Goal: Information Seeking & Learning: Learn about a topic

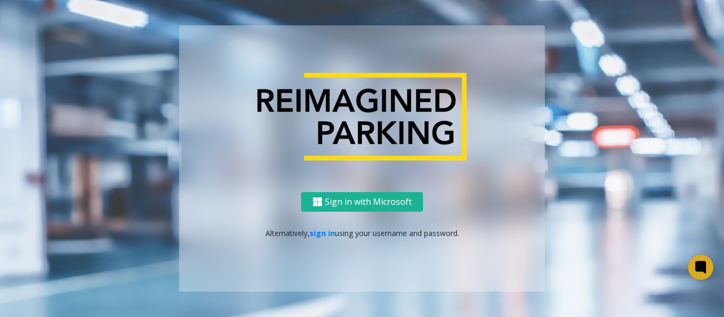
click at [319, 239] on div "Sign in with Microsoft Alternatively, sign in using your username and password." at bounding box center [362, 242] width 366 height 100
click at [319, 234] on link "sign in" at bounding box center [321, 233] width 25 height 10
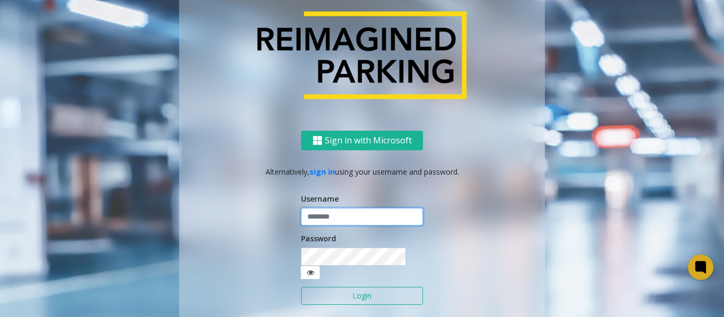
type input "*******"
click at [368, 294] on button "Login" at bounding box center [362, 296] width 122 height 18
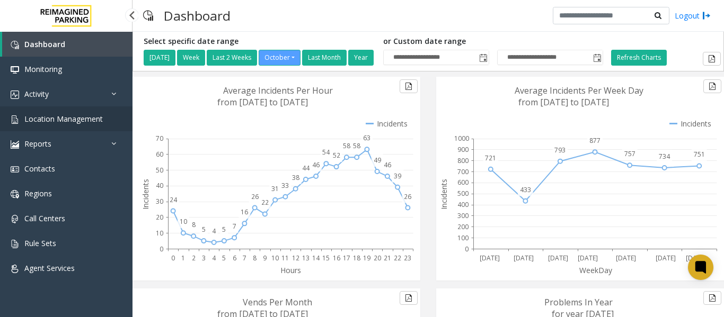
click at [41, 117] on span "Location Management" at bounding box center [63, 119] width 78 height 10
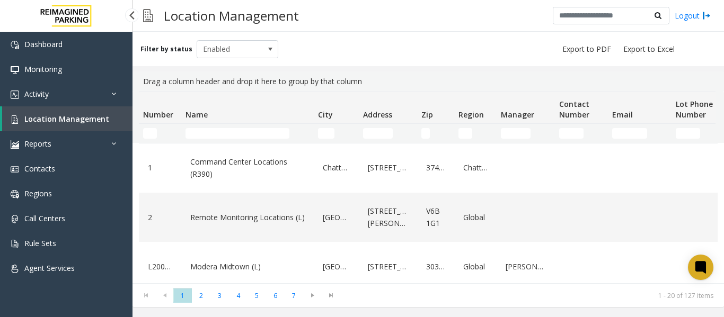
click at [43, 115] on span "Location Management" at bounding box center [66, 119] width 85 height 10
click at [215, 132] on input "Name Filter" at bounding box center [237, 133] width 104 height 11
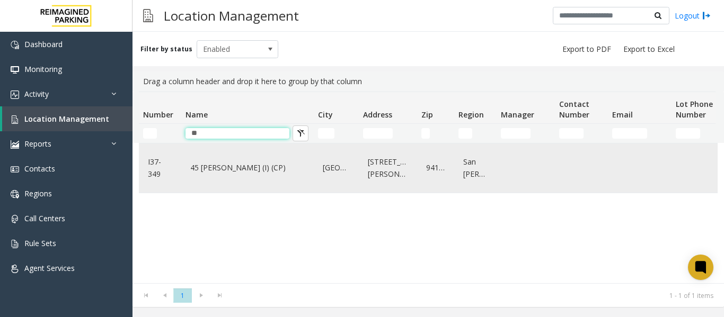
type input "**"
click at [270, 184] on div "45 [PERSON_NAME] (I) (CP)" at bounding box center [248, 168] width 120 height 41
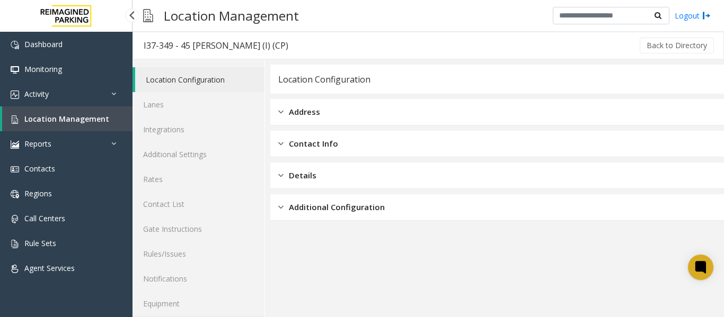
scroll to position [32, 0]
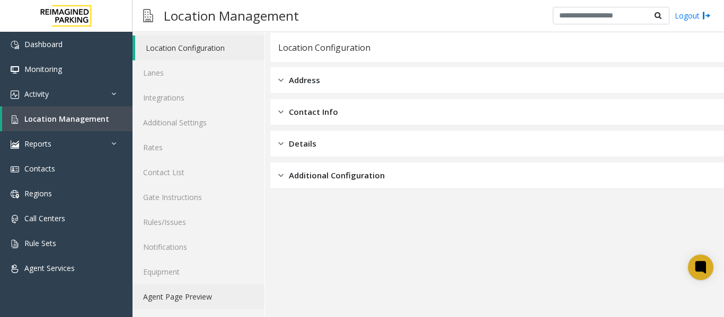
click at [175, 301] on link "Agent Page Preview" at bounding box center [198, 297] width 132 height 25
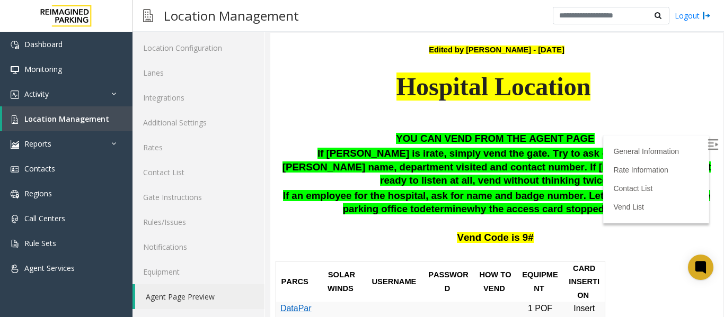
scroll to position [265, 0]
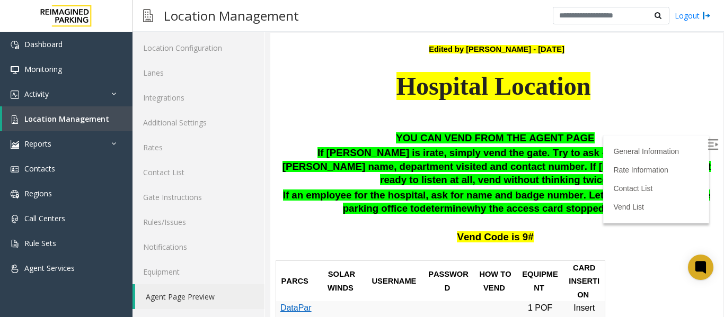
click at [707, 143] on img at bounding box center [712, 144] width 11 height 11
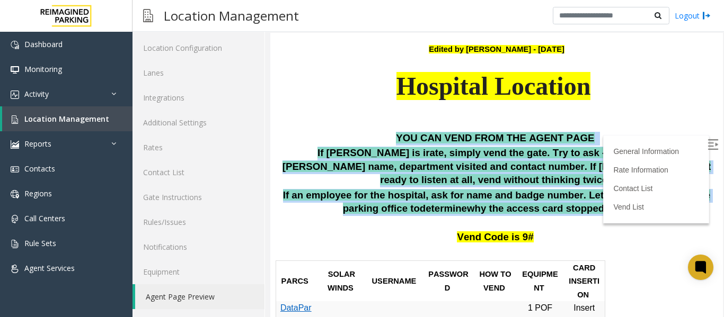
drag, startPoint x: 395, startPoint y: 134, endPoint x: 676, endPoint y: 196, distance: 287.0
click at [676, 196] on div "YOU CAN VEND FROM THE AGENT PAGE If [PERSON_NAME] is irate, simply vend the gat…" at bounding box center [496, 188] width 437 height 113
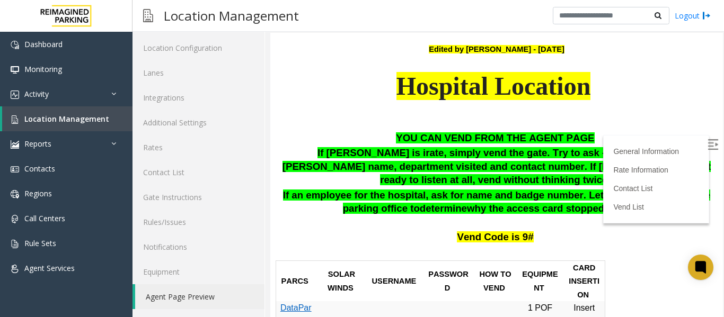
click at [638, 114] on p "Hospital Location" at bounding box center [496, 99] width 437 height 61
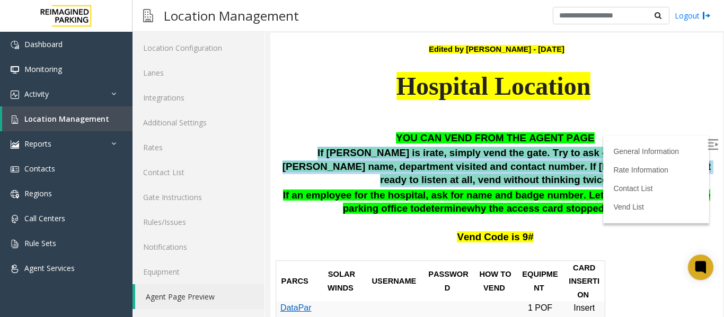
drag, startPoint x: 279, startPoint y: 148, endPoint x: 677, endPoint y: 169, distance: 399.0
click at [677, 169] on p "If [PERSON_NAME] is irate, simply vend the gate. Try to ask - ticket number, [P…" at bounding box center [496, 167] width 437 height 41
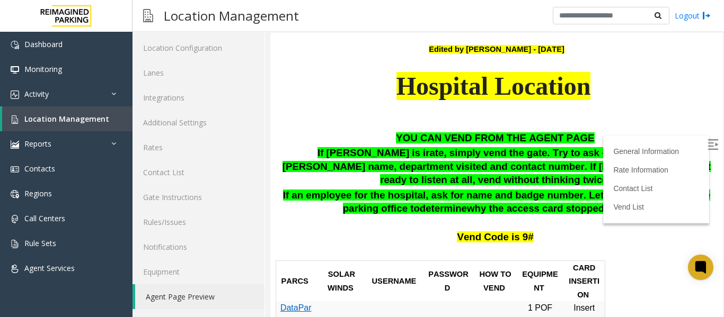
click at [636, 104] on p "Hospital Location" at bounding box center [496, 99] width 437 height 61
click at [41, 111] on link "Location Management" at bounding box center [67, 118] width 130 height 25
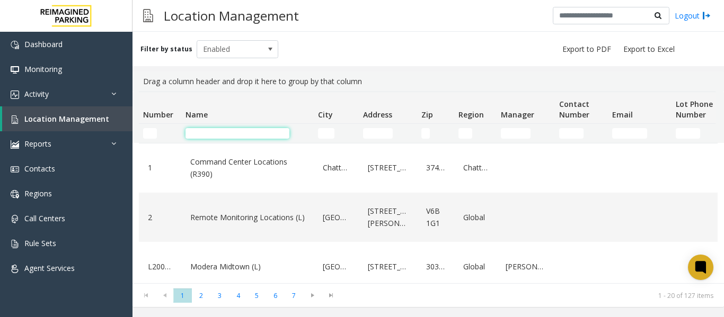
click at [222, 135] on input "Name Filter" at bounding box center [237, 133] width 104 height 11
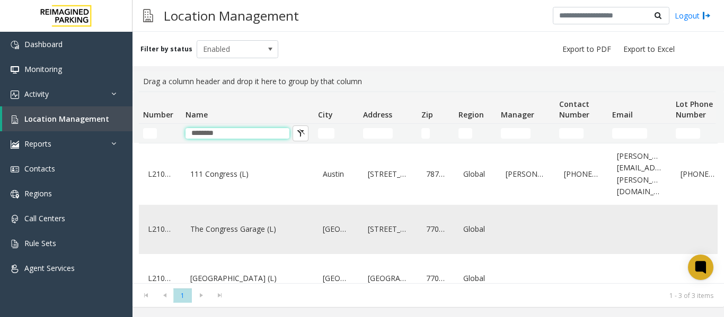
scroll to position [17, 0]
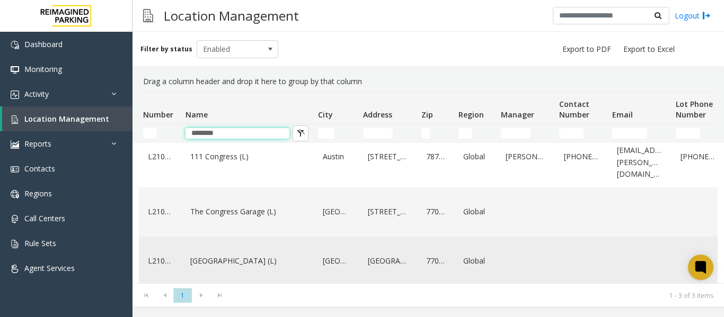
type input "********"
click at [239, 253] on link "[GEOGRAPHIC_DATA] (L)" at bounding box center [248, 261] width 120 height 17
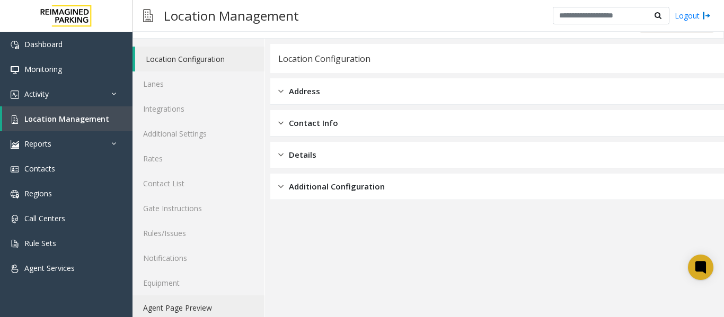
scroll to position [32, 0]
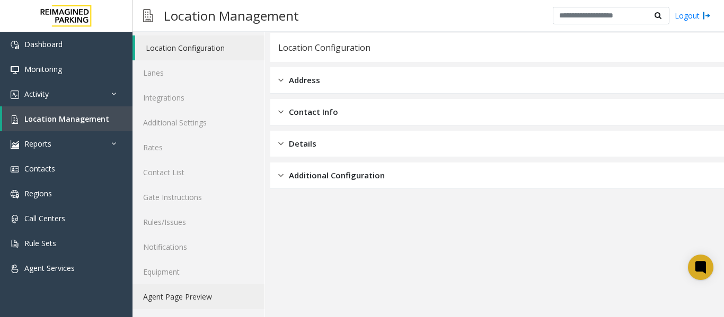
click at [177, 296] on link "Agent Page Preview" at bounding box center [198, 297] width 132 height 25
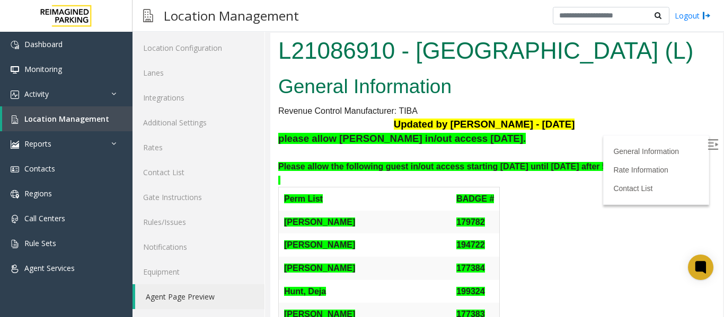
scroll to position [53, 0]
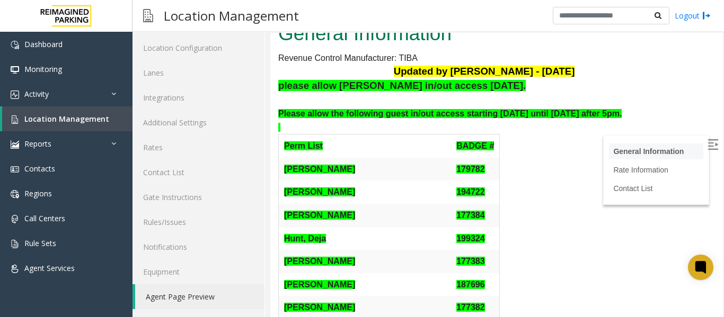
drag, startPoint x: 695, startPoint y: 145, endPoint x: 687, endPoint y: 147, distance: 8.1
click at [707, 145] on img at bounding box center [712, 144] width 11 height 11
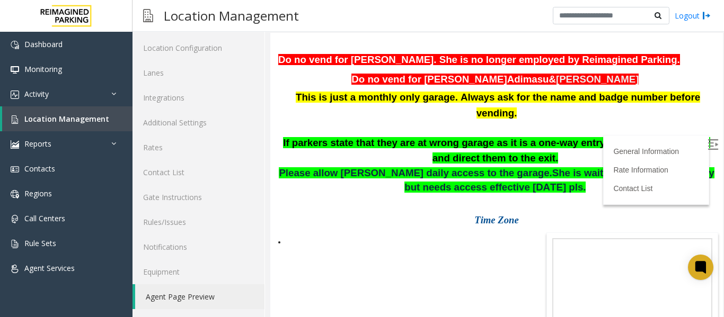
scroll to position [689, 0]
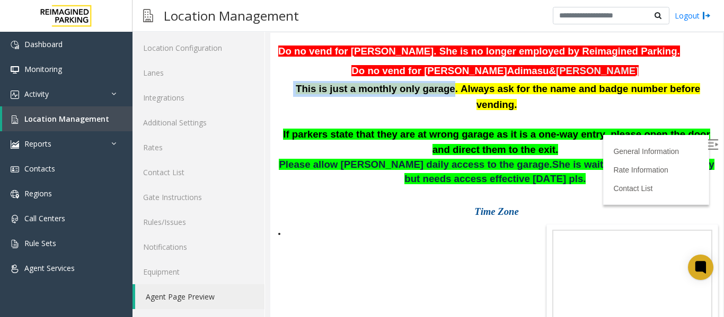
drag, startPoint x: 288, startPoint y: 122, endPoint x: 432, endPoint y: 124, distance: 143.6
click at [432, 113] on p "This is just a monthly only garage. Always ask for the name and badge number be…" at bounding box center [496, 97] width 437 height 32
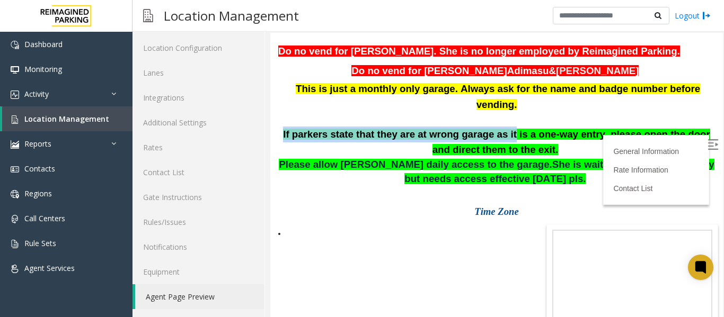
drag, startPoint x: 277, startPoint y: 153, endPoint x: 485, endPoint y: 143, distance: 207.9
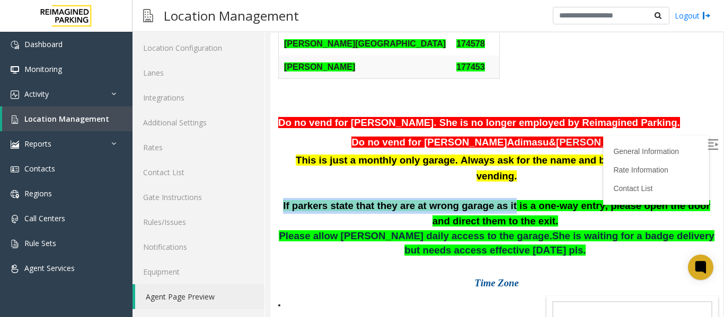
scroll to position [636, 0]
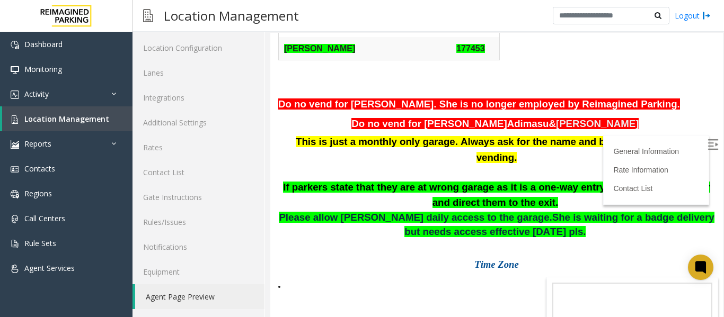
click at [570, 180] on p at bounding box center [496, 173] width 437 height 14
click at [62, 118] on span "Location Management" at bounding box center [66, 119] width 85 height 10
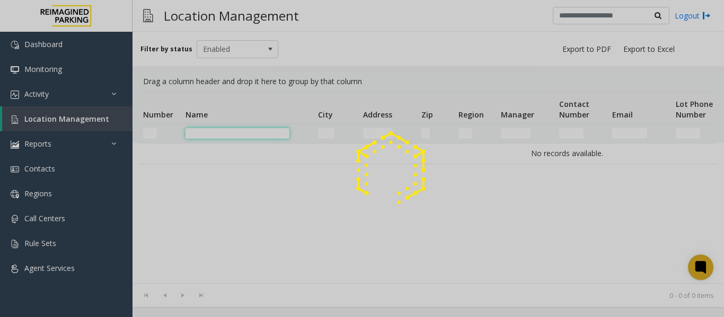
click at [198, 131] on input "Name Filter" at bounding box center [237, 133] width 104 height 11
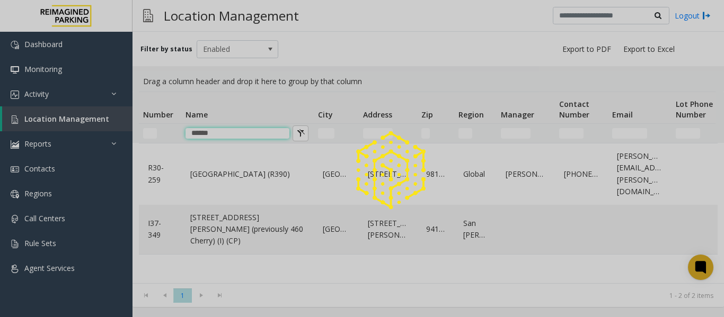
type input "******"
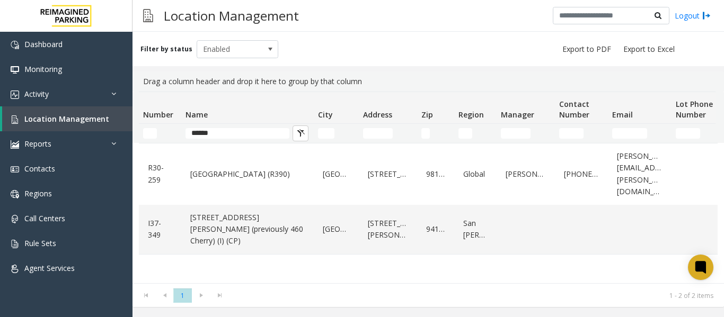
click at [219, 176] on link "[GEOGRAPHIC_DATA] (R390)" at bounding box center [248, 174] width 120 height 17
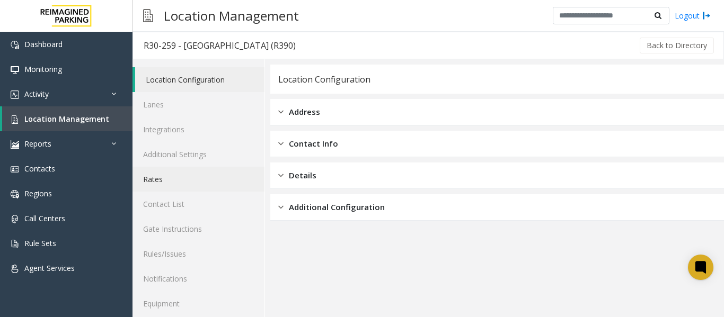
click at [158, 182] on link "Rates" at bounding box center [198, 179] width 132 height 25
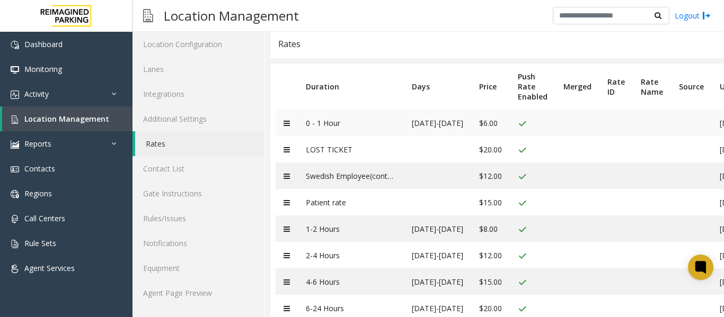
scroll to position [53, 0]
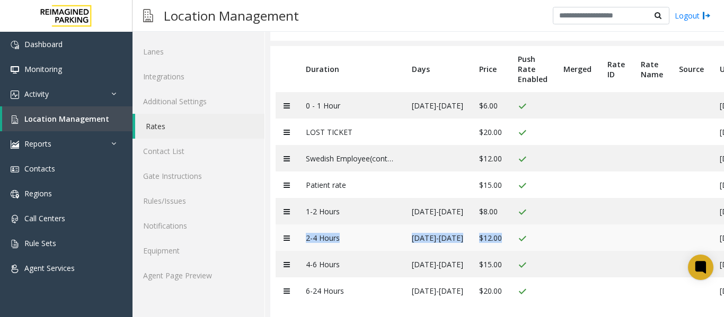
drag, startPoint x: 298, startPoint y: 236, endPoint x: 519, endPoint y: 247, distance: 221.8
click at [519, 247] on tr "2-4 Hours Monday-Sunday $12.00 04/30/2025 3:05AM" at bounding box center [550, 238] width 548 height 26
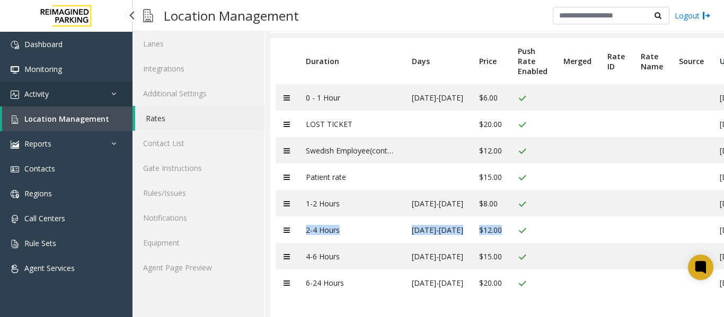
click at [58, 92] on link "Activity" at bounding box center [66, 94] width 132 height 25
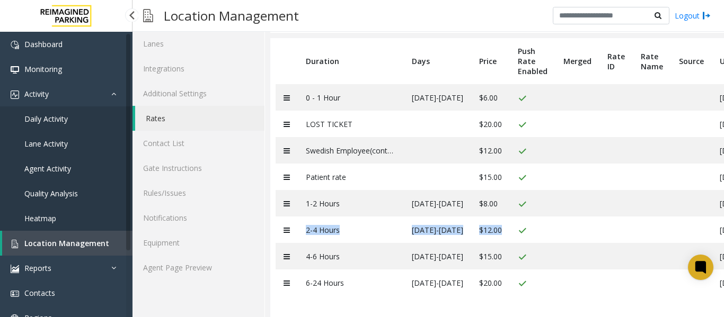
click at [58, 117] on span "Daily Activity" at bounding box center [45, 119] width 43 height 10
click at [48, 111] on link "Daily Activity" at bounding box center [66, 118] width 132 height 25
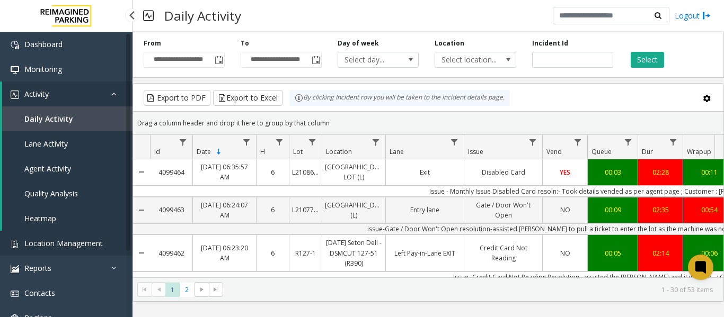
click at [70, 241] on span "Location Management" at bounding box center [63, 243] width 78 height 10
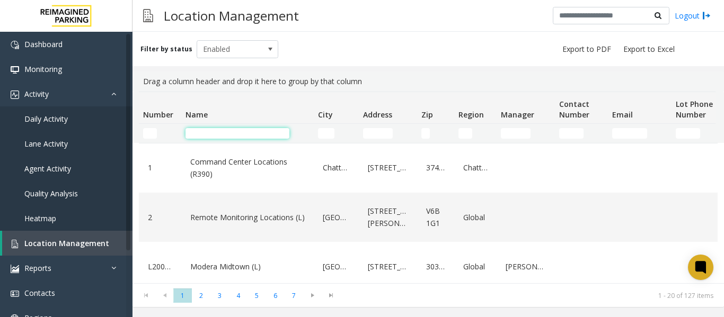
click at [236, 134] on input "Name Filter" at bounding box center [237, 133] width 104 height 11
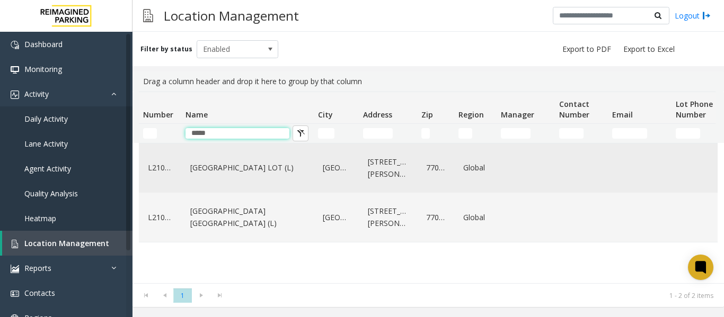
type input "*****"
click at [235, 168] on link "HARRIS COUNTY BAKER STREET LOT (L)" at bounding box center [248, 167] width 120 height 17
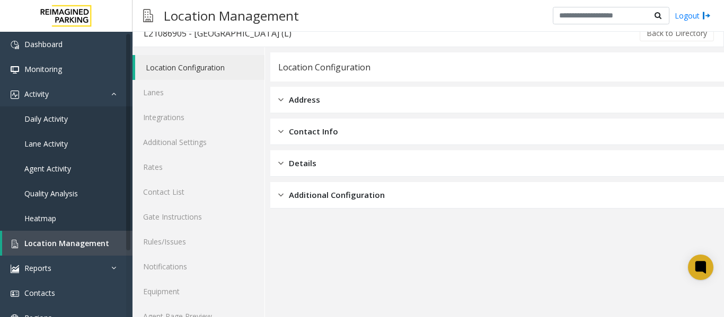
scroll to position [32, 0]
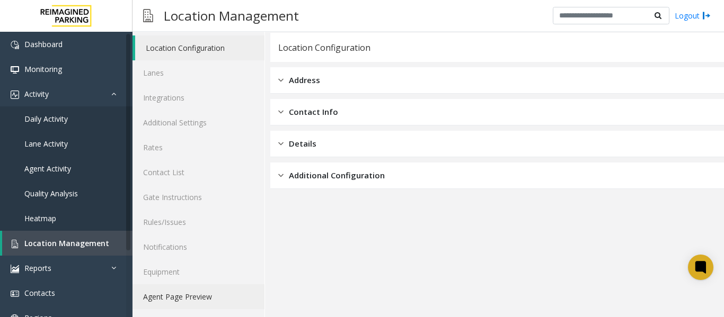
click at [202, 294] on link "Agent Page Preview" at bounding box center [198, 297] width 132 height 25
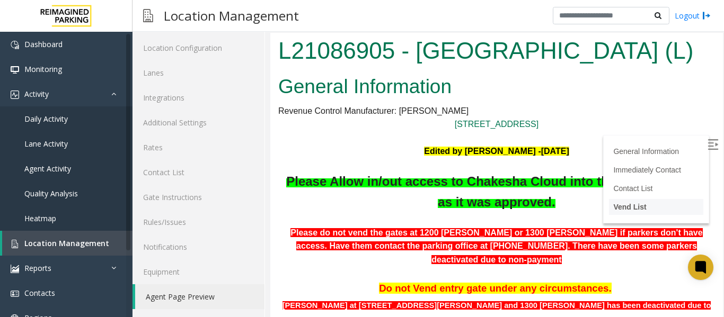
scroll to position [106, 0]
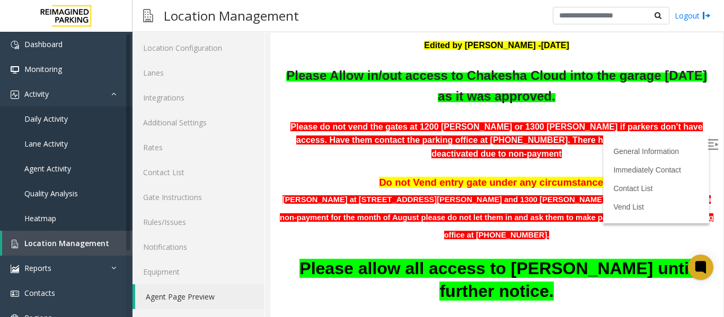
click at [707, 139] on img at bounding box center [712, 144] width 11 height 11
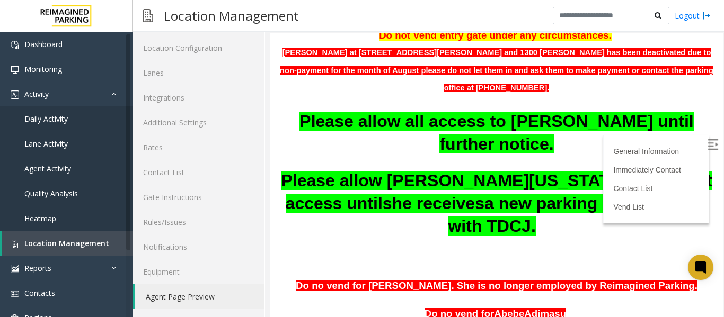
scroll to position [254, 0]
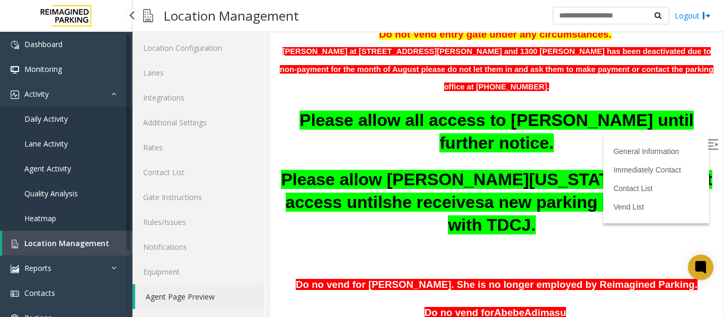
click at [62, 243] on span "Location Management" at bounding box center [66, 243] width 85 height 10
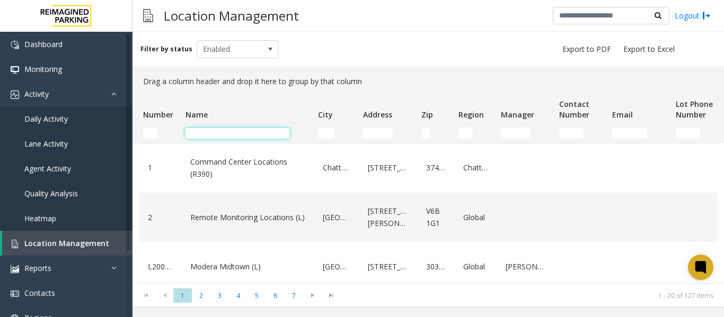
click at [206, 134] on input "Name Filter" at bounding box center [237, 133] width 104 height 11
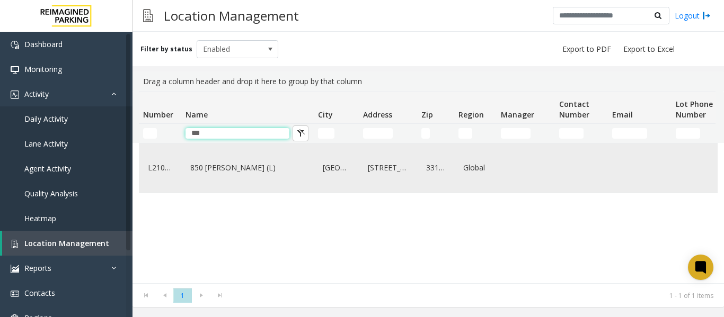
type input "***"
click at [214, 166] on link "850 [PERSON_NAME] (L)" at bounding box center [248, 167] width 120 height 17
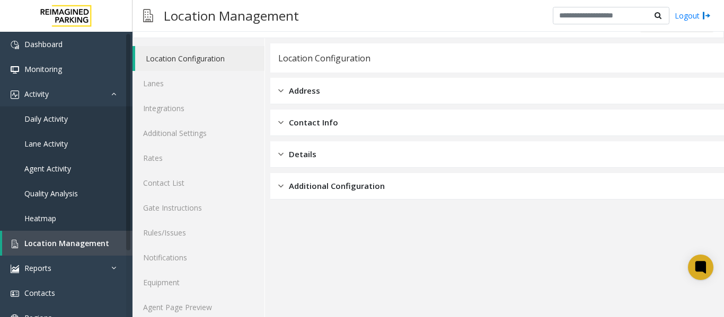
scroll to position [32, 0]
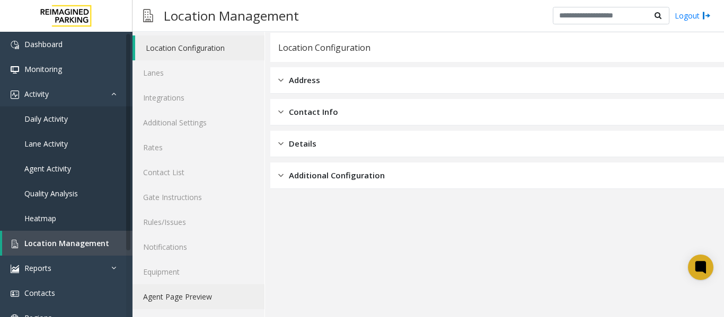
click at [185, 286] on link "Agent Page Preview" at bounding box center [198, 297] width 132 height 25
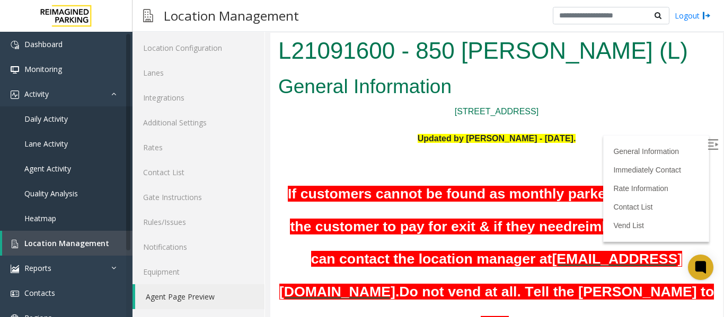
click at [707, 140] on img at bounding box center [712, 144] width 11 height 11
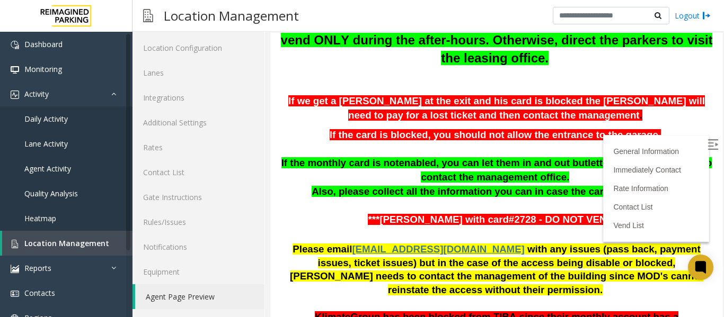
scroll to position [318, 0]
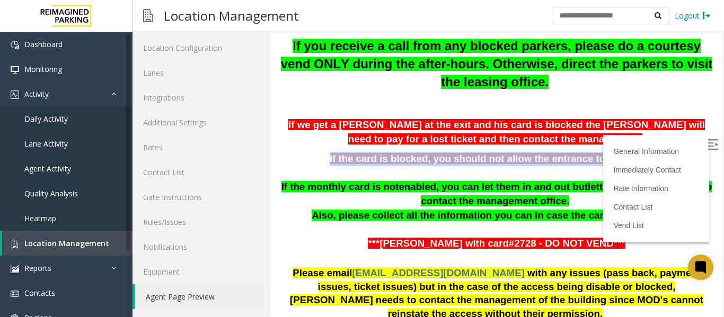
drag, startPoint x: 336, startPoint y: 137, endPoint x: 649, endPoint y: 145, distance: 312.2
click at [649, 152] on p "If the card is blocked, you should not allow the entrance to the garage." at bounding box center [496, 159] width 437 height 14
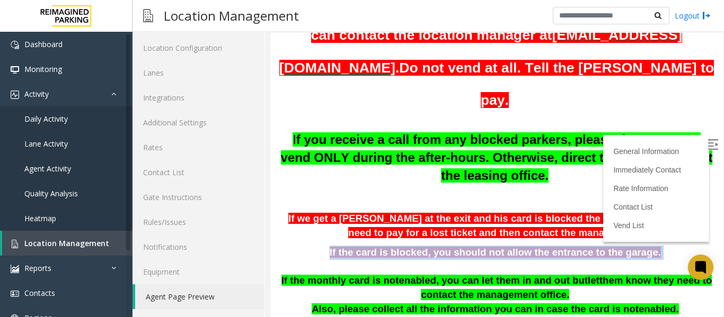
scroll to position [212, 0]
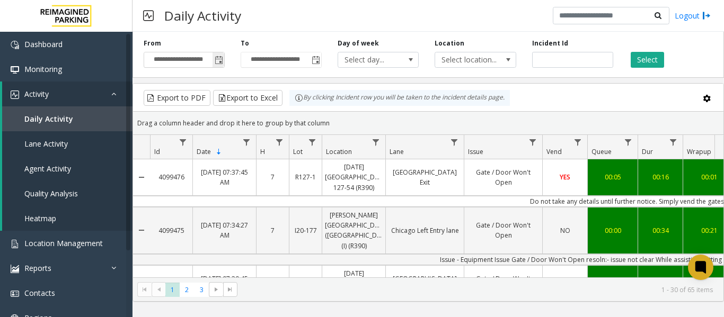
click at [216, 57] on span "Toggle popup" at bounding box center [219, 60] width 8 height 8
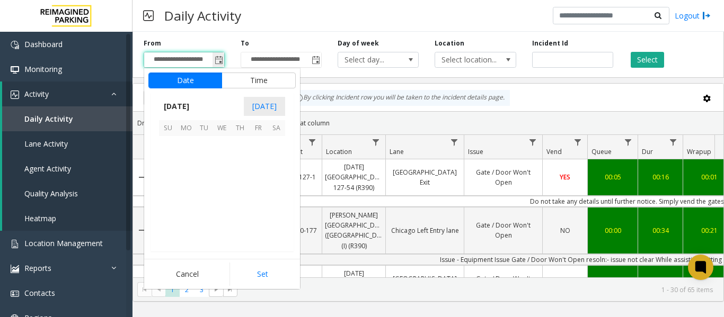
scroll to position [190291, 0]
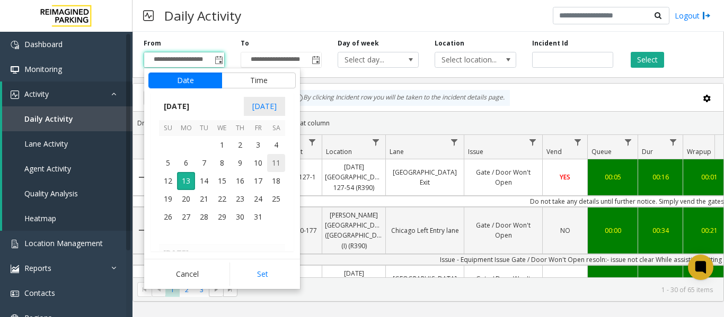
click at [276, 165] on span "11" at bounding box center [276, 163] width 18 height 18
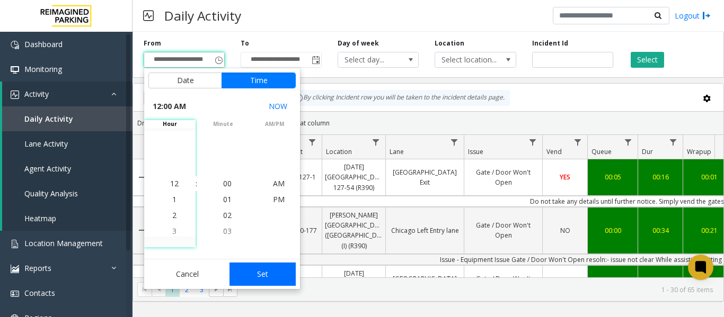
click at [255, 268] on button "Set" at bounding box center [262, 274] width 67 height 23
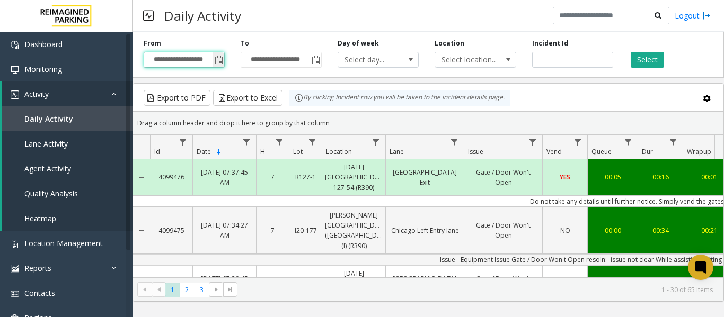
click at [216, 56] on span "Toggle popup" at bounding box center [218, 59] width 12 height 17
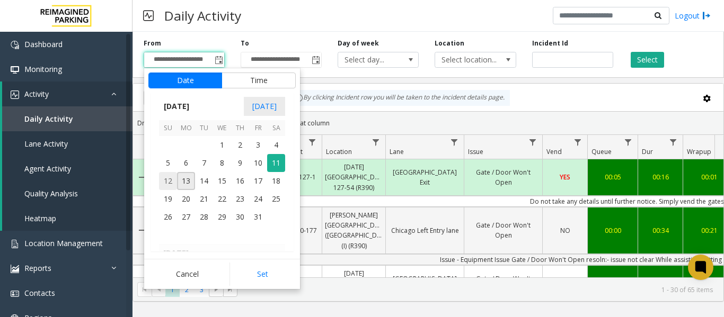
click at [165, 177] on span "12" at bounding box center [168, 181] width 18 height 18
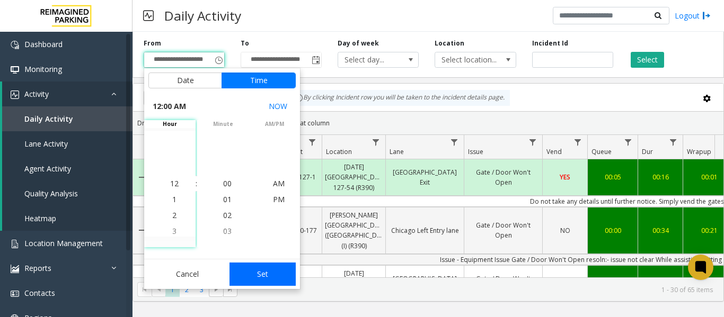
click at [269, 276] on button "Set" at bounding box center [262, 274] width 67 height 23
type input "**********"
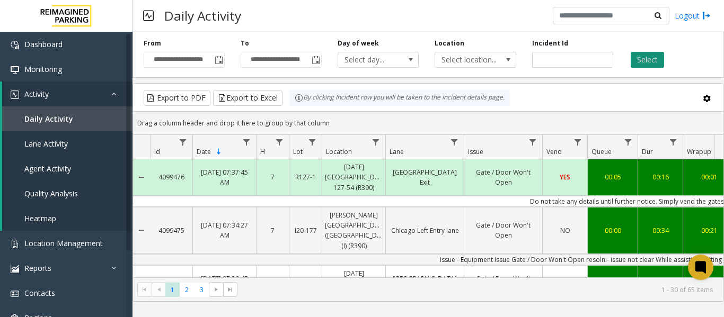
click at [649, 56] on button "Select" at bounding box center [647, 60] width 33 height 16
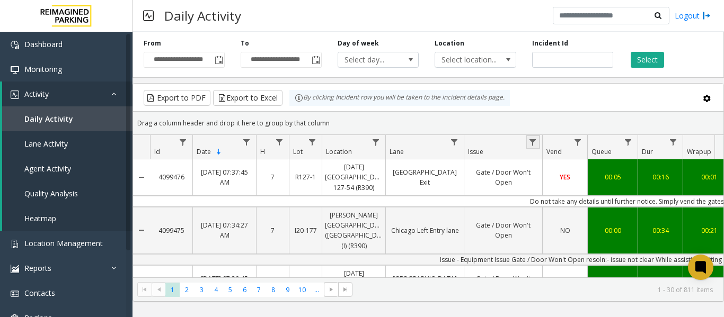
click at [531, 147] on link "Data table" at bounding box center [533, 142] width 14 height 14
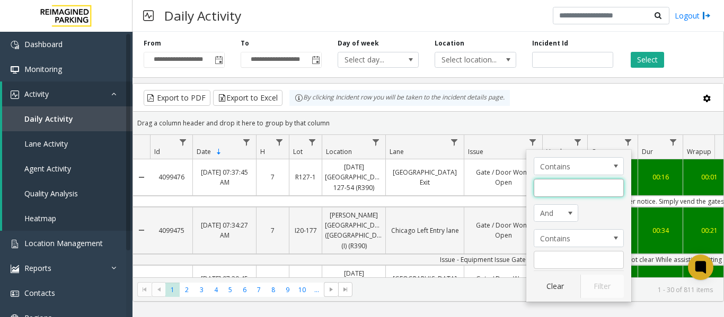
click at [552, 188] on input "Issue Filter" at bounding box center [579, 188] width 90 height 18
type input "*"
type input "*******"
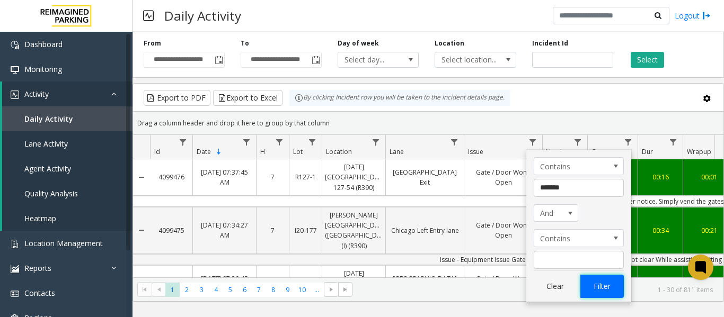
click at [596, 281] on button "Filter" at bounding box center [601, 286] width 43 height 23
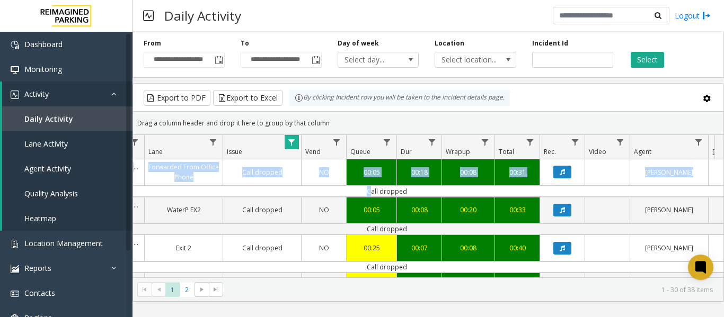
scroll to position [0, 390]
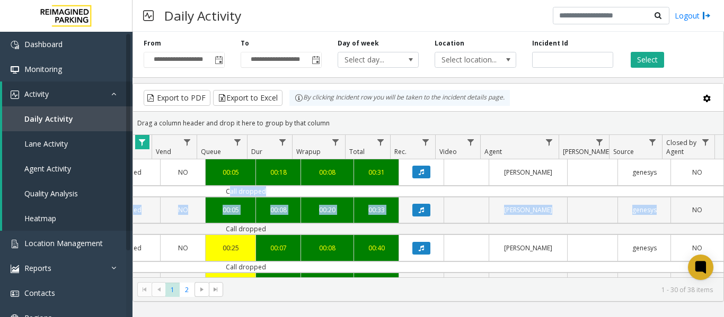
drag, startPoint x: 588, startPoint y: 189, endPoint x: 680, endPoint y: 204, distance: 92.9
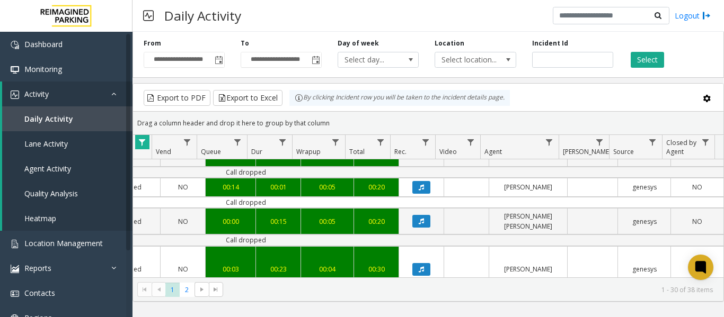
scroll to position [1125, 390]
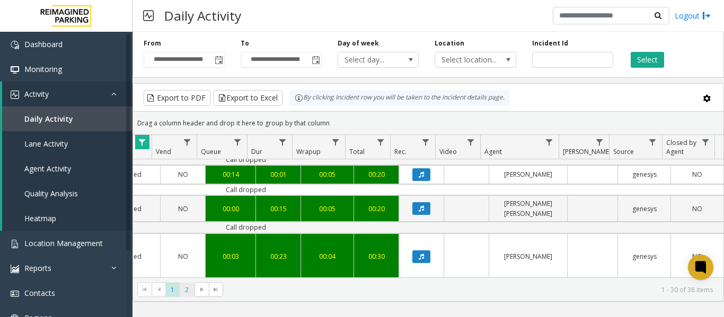
click at [184, 290] on span "2" at bounding box center [187, 290] width 14 height 14
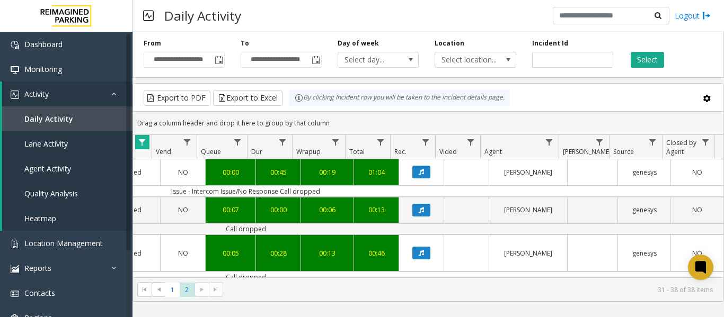
scroll to position [209, 390]
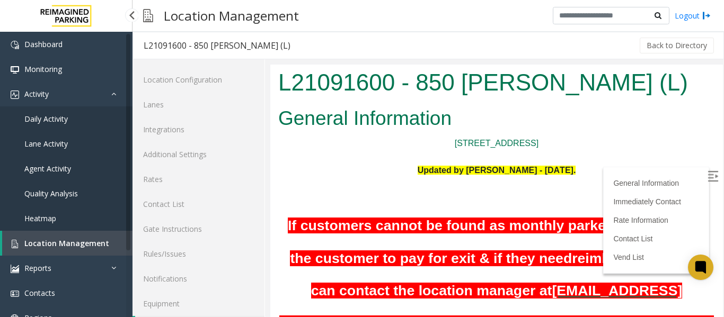
click at [60, 240] on span "Location Management" at bounding box center [66, 243] width 85 height 10
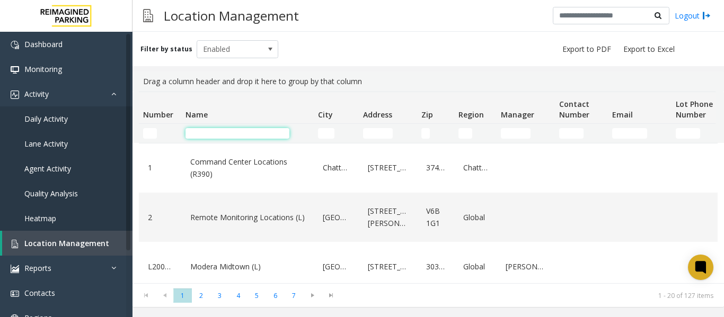
click at [211, 133] on input "Name Filter" at bounding box center [237, 133] width 104 height 11
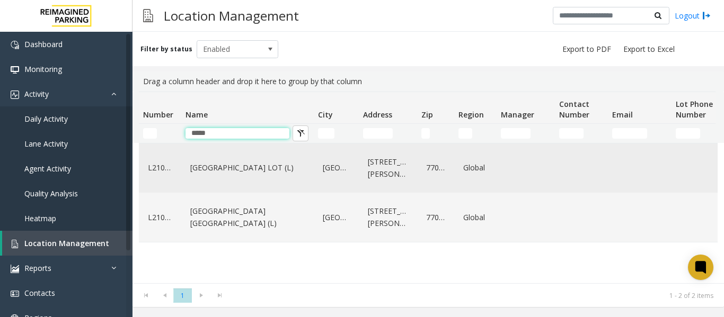
type input "*****"
click at [262, 169] on link "[GEOGRAPHIC_DATA] LOT (L)" at bounding box center [248, 167] width 120 height 17
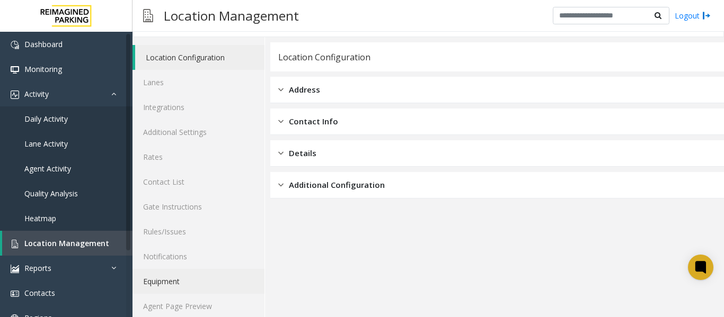
scroll to position [32, 0]
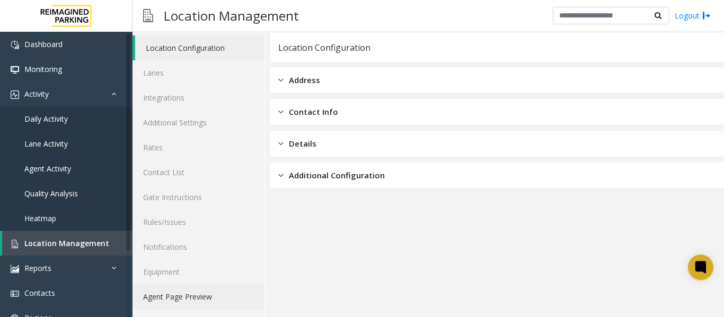
click at [180, 297] on link "Agent Page Preview" at bounding box center [198, 297] width 132 height 25
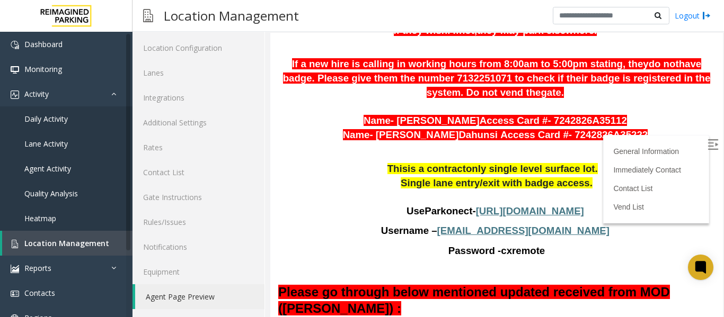
click at [707, 139] on img at bounding box center [712, 144] width 11 height 11
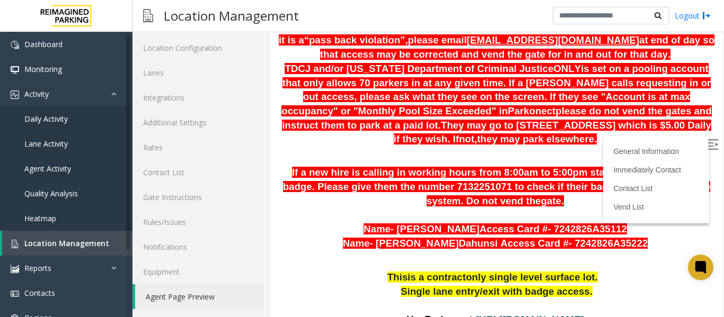
scroll to position [678, 0]
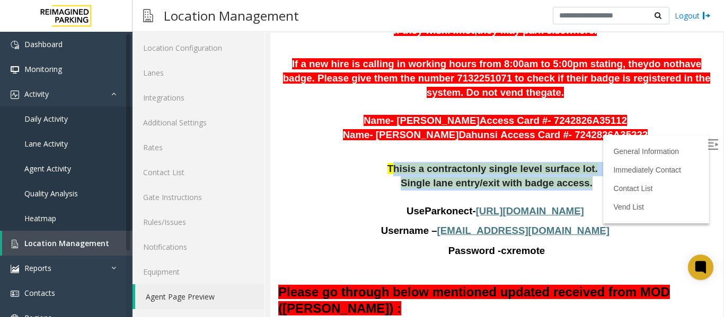
drag, startPoint x: 584, startPoint y: 175, endPoint x: 395, endPoint y: 157, distance: 189.5
click at [395, 157] on div "General Information Revenue Control Manufacturer: Amano McGann 1300 Congress St…" at bounding box center [496, 182] width 452 height 1579
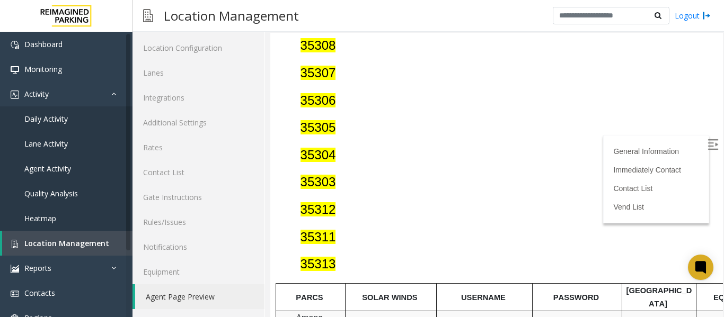
scroll to position [1166, 0]
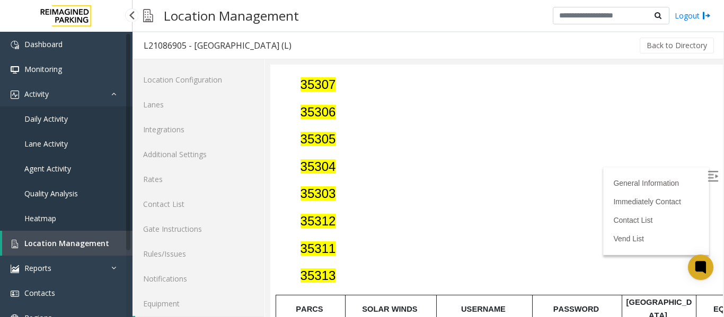
scroll to position [32, 0]
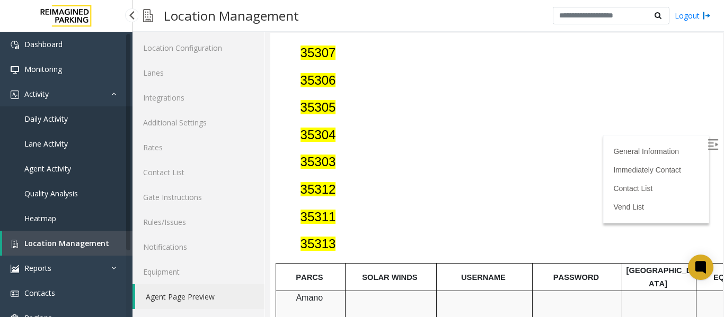
drag, startPoint x: 0, startPoint y: 0, endPoint x: 54, endPoint y: 119, distance: 130.2
click at [54, 119] on span "Daily Activity" at bounding box center [45, 119] width 43 height 10
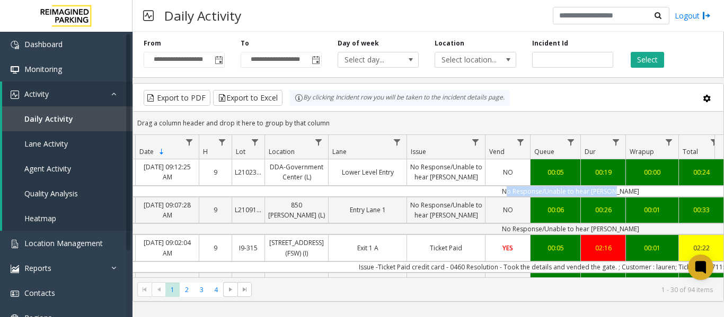
scroll to position [0, 209]
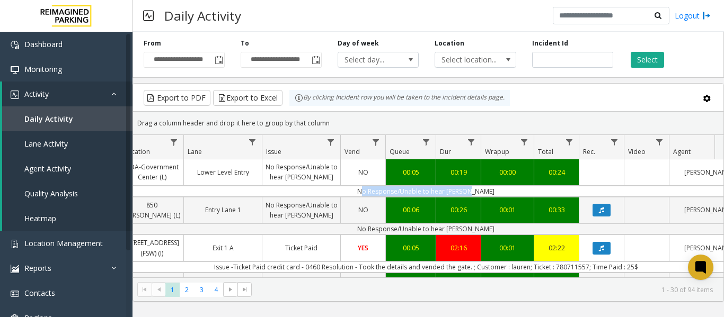
drag, startPoint x: 556, startPoint y: 187, endPoint x: 715, endPoint y: 193, distance: 159.6
click at [715, 193] on div "4099505 Oct 13, 2025 09:12:25 AM 9 L21023900 DDA-Government Center (L) Lower Le…" at bounding box center [428, 225] width 590 height 132
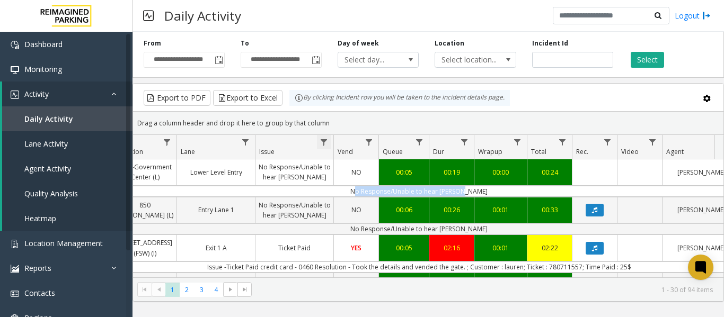
click at [322, 146] on span "Data table" at bounding box center [323, 142] width 8 height 8
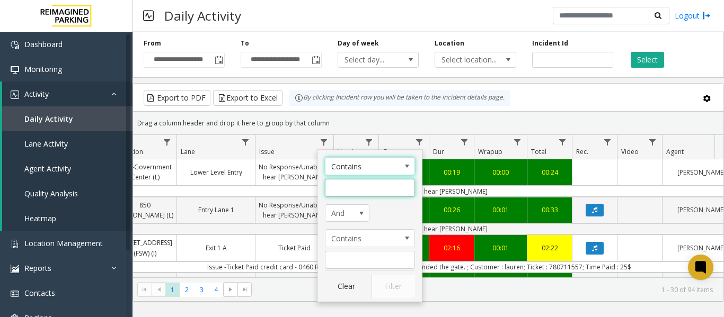
click at [352, 191] on input "Issue Filter" at bounding box center [370, 188] width 90 height 18
type input "**"
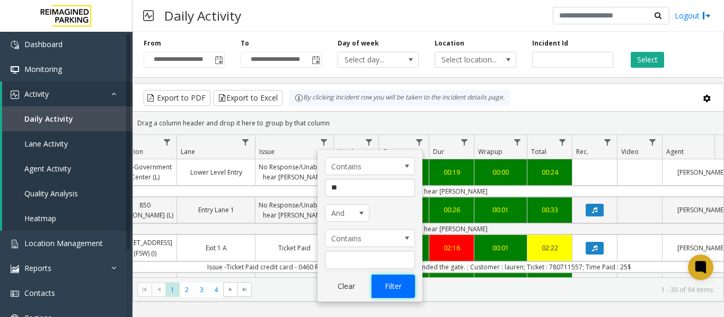
click at [397, 280] on button "Filter" at bounding box center [392, 286] width 43 height 23
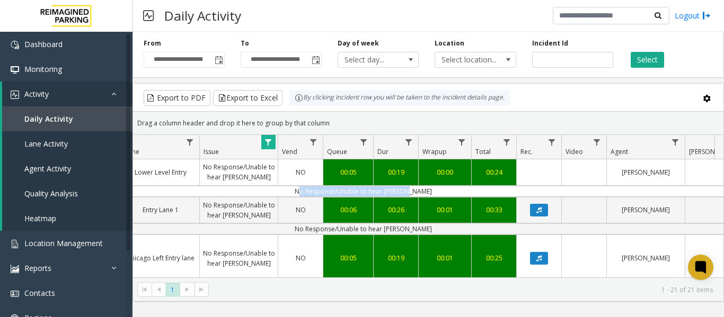
scroll to position [0, 368]
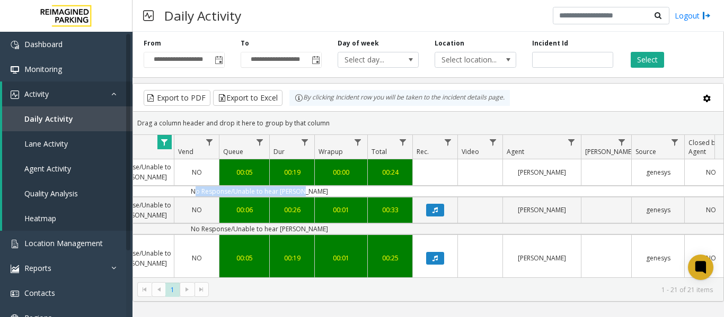
drag, startPoint x: 406, startPoint y: 189, endPoint x: 719, endPoint y: 191, distance: 312.6
click at [719, 191] on div "4099505 Oct 13, 2025 09:12:25 AM 9 L21023900 DDA-Government Center (L) Lower Le…" at bounding box center [428, 225] width 590 height 132
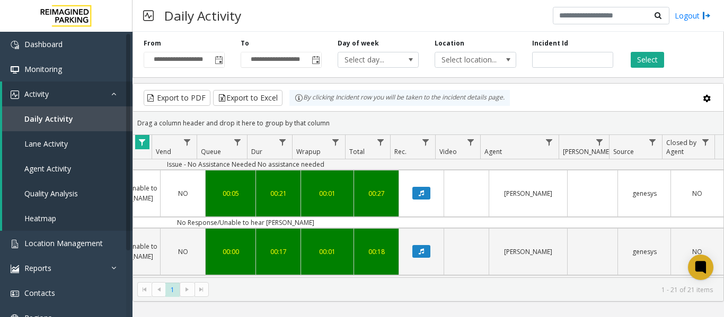
scroll to position [159, 390]
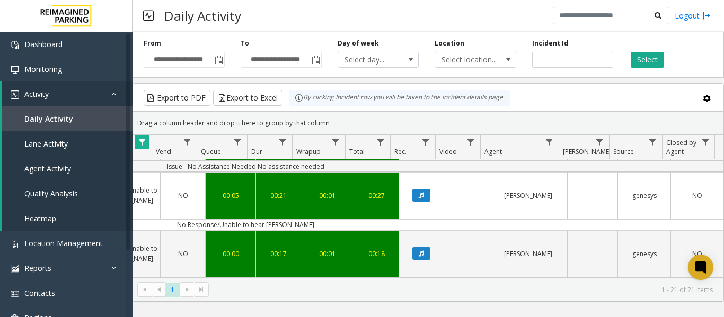
click at [321, 278] on td "No Response/Unable to hear [PERSON_NAME]" at bounding box center [245, 283] width 955 height 11
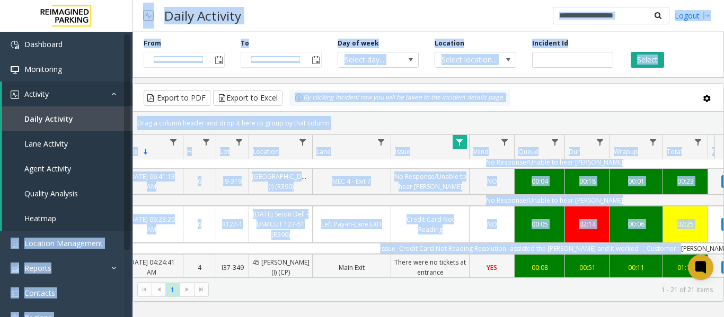
scroll to position [0, 0]
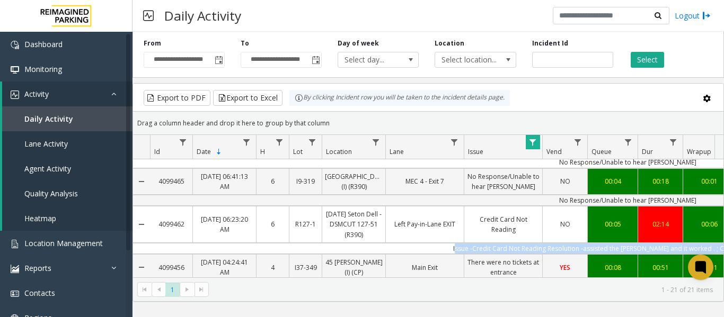
drag, startPoint x: 418, startPoint y: 217, endPoint x: 218, endPoint y: 220, distance: 199.8
click at [218, 243] on td "Issue -Credit Card Not Reading Resolution -assisted the parker and it worked . …" at bounding box center [627, 248] width 955 height 11
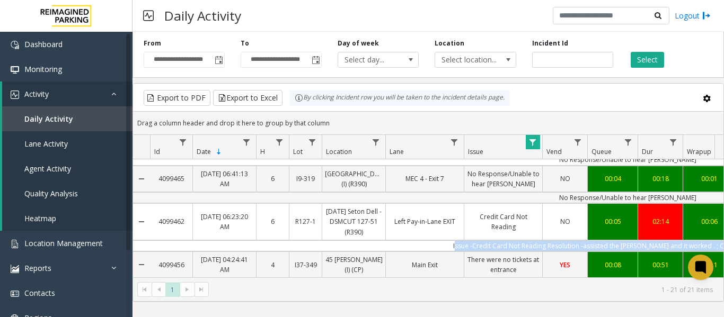
scroll to position [424, 0]
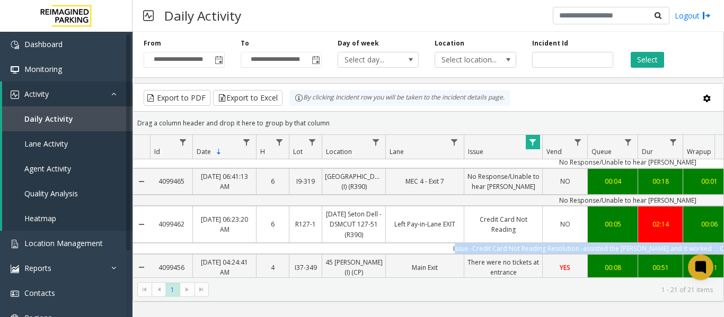
click at [424, 243] on td "Issue -Credit Card Not Reading Resolution -assisted the parker and it worked . …" at bounding box center [627, 248] width 955 height 11
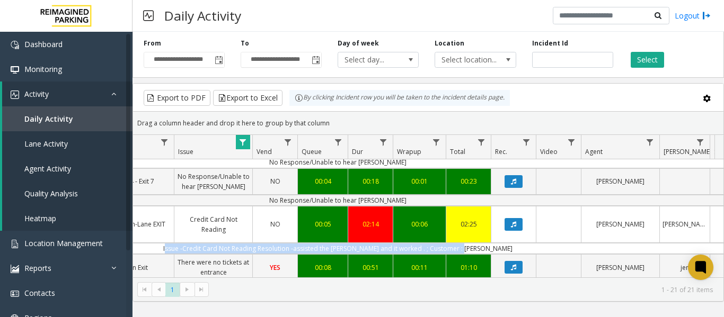
drag, startPoint x: 424, startPoint y: 217, endPoint x: 720, endPoint y: 214, distance: 295.1
click at [720, 214] on div "4099505 Oct 13, 2025 09:12:25 AM 9 L21023900 DDA-Government Center (L) Lower Le…" at bounding box center [428, 225] width 590 height 132
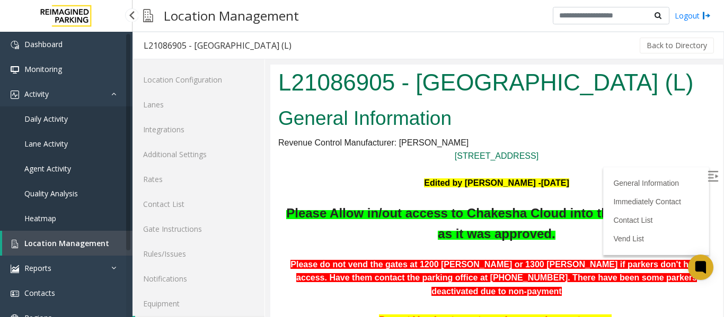
click at [85, 119] on link "Daily Activity" at bounding box center [66, 118] width 132 height 25
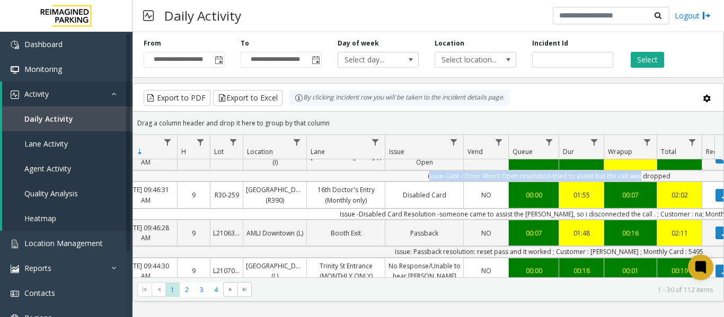
scroll to position [0, 164]
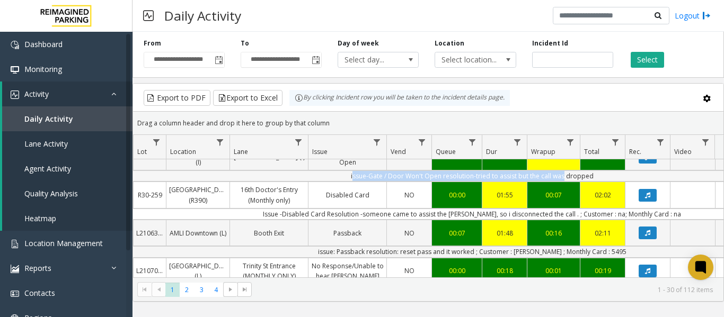
drag, startPoint x: 496, startPoint y: 175, endPoint x: 712, endPoint y: 177, distance: 215.7
click at [712, 177] on td "issue-Gate / Door Won't Open resolution-tried to assist but the call was dropped" at bounding box center [471, 176] width 955 height 11
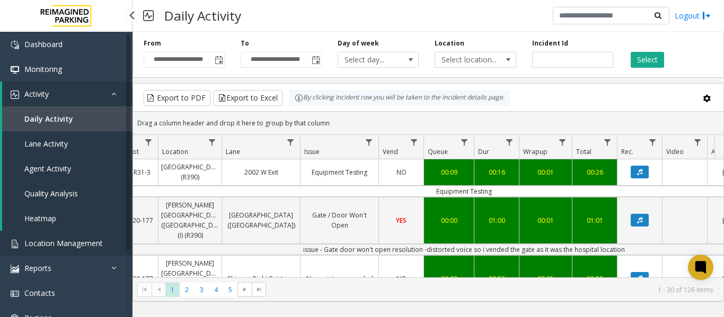
click at [63, 245] on span "Location Management" at bounding box center [63, 243] width 78 height 10
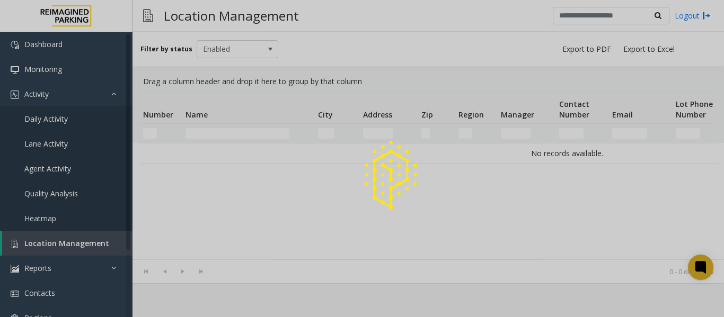
click at [206, 131] on div at bounding box center [362, 158] width 724 height 317
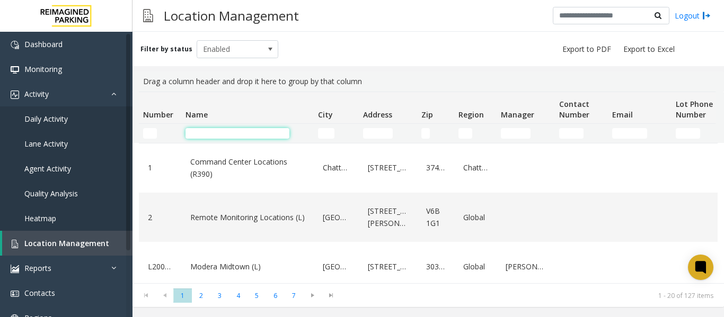
click at [209, 136] on input "Name Filter" at bounding box center [237, 133] width 104 height 11
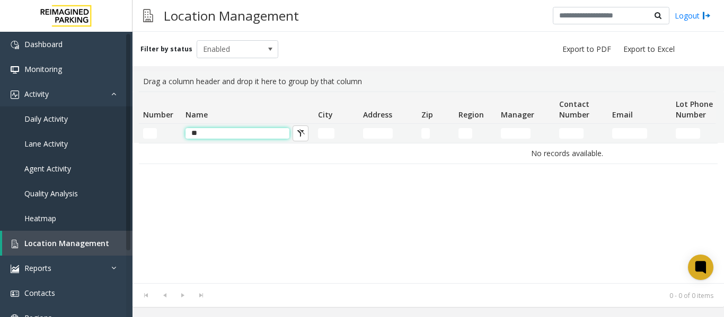
type input "*"
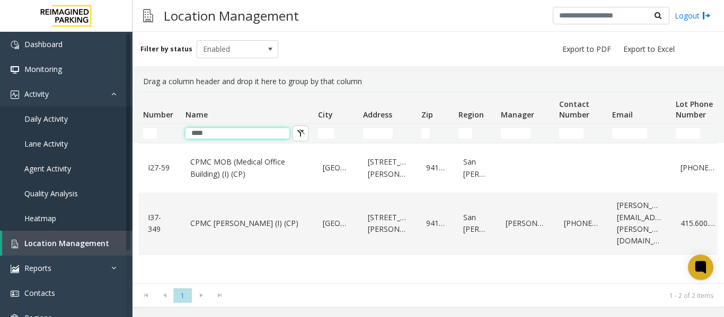
type input "****"
click at [382, 134] on input "Address Filter" at bounding box center [378, 133] width 30 height 11
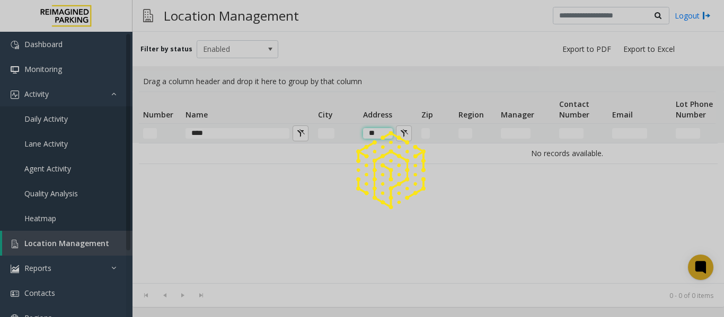
type input "*"
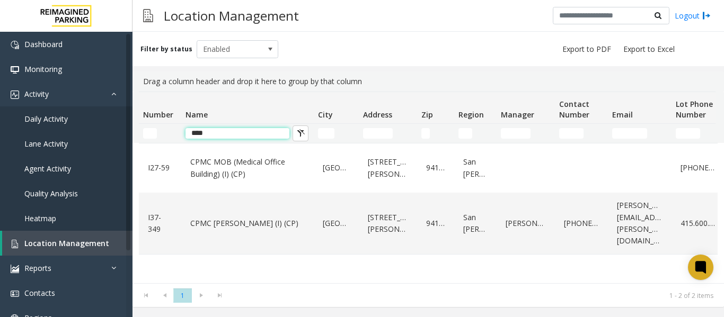
click at [227, 133] on input "****" at bounding box center [237, 133] width 104 height 11
type input "*"
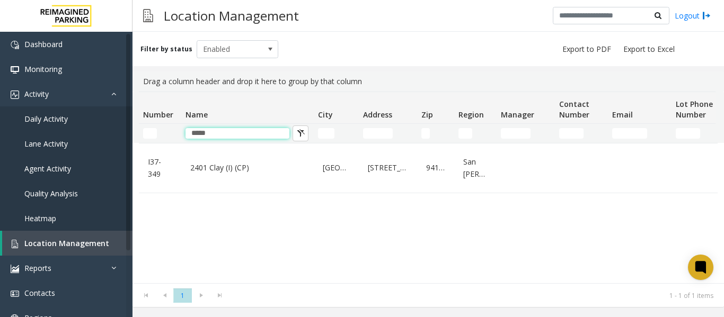
type input "****"
click at [73, 248] on span "Location Management" at bounding box center [66, 243] width 85 height 10
drag, startPoint x: 197, startPoint y: 137, endPoint x: 161, endPoint y: 136, distance: 36.6
click at [161, 136] on tr "****" at bounding box center [567, 133] width 856 height 19
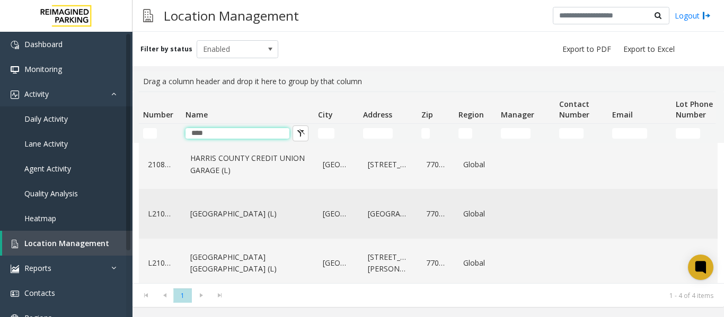
scroll to position [67, 0]
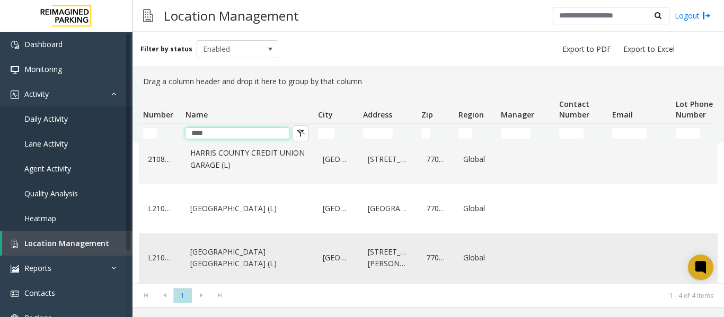
type input "****"
click at [211, 246] on link "[GEOGRAPHIC_DATA] [GEOGRAPHIC_DATA] (L)" at bounding box center [248, 258] width 120 height 29
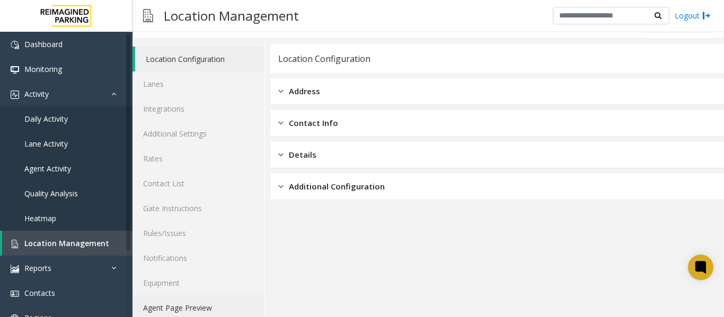
scroll to position [32, 0]
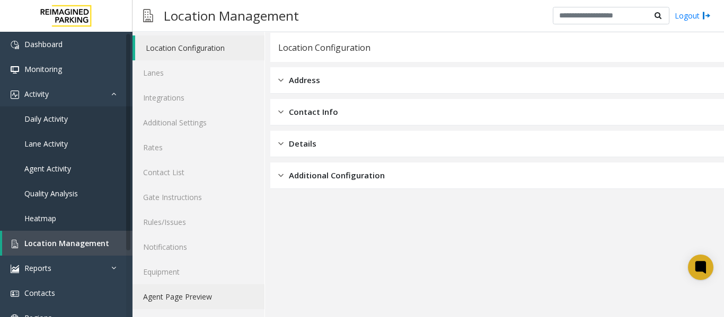
click at [194, 295] on link "Agent Page Preview" at bounding box center [198, 297] width 132 height 25
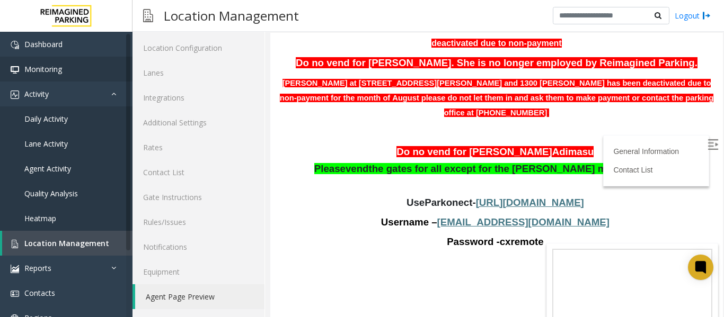
scroll to position [159, 0]
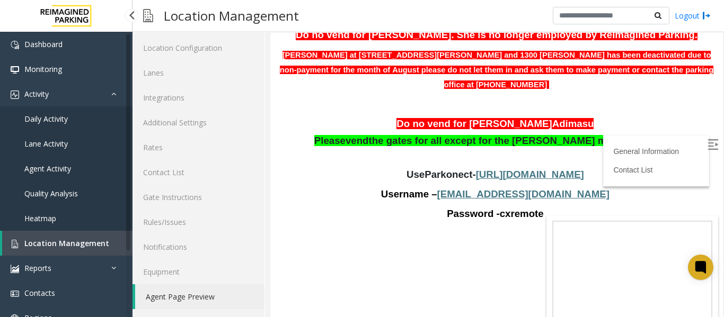
click at [74, 241] on span "Location Management" at bounding box center [66, 243] width 85 height 10
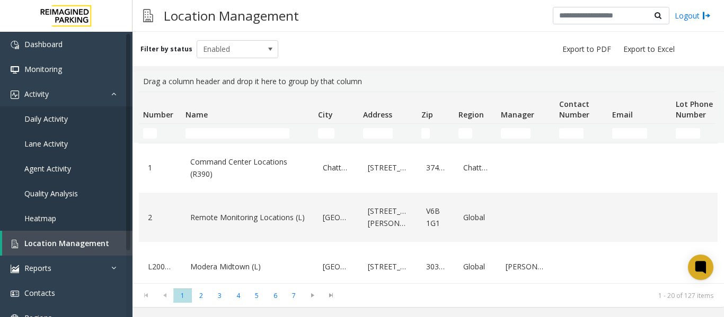
click at [220, 139] on td "Name Filter" at bounding box center [247, 133] width 132 height 19
click at [220, 134] on input "Name Filter" at bounding box center [237, 133] width 104 height 11
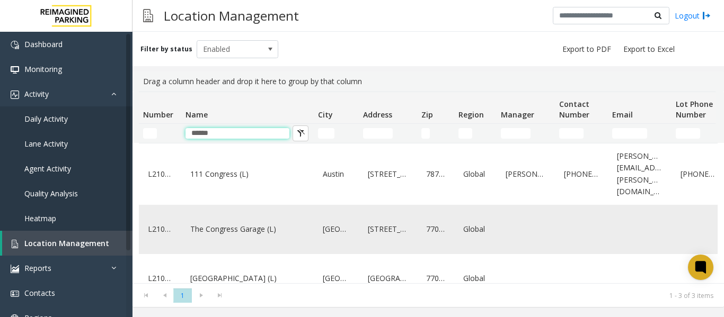
scroll to position [17, 0]
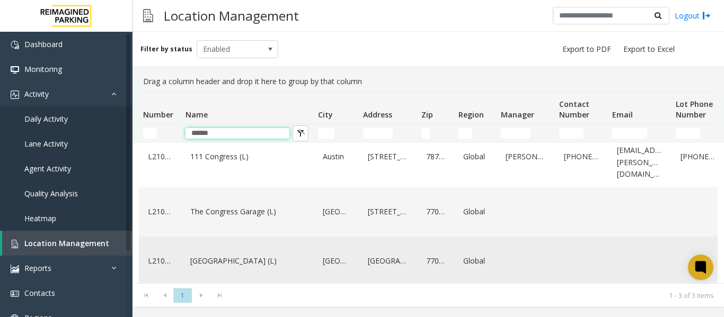
type input "******"
click at [224, 253] on link "[GEOGRAPHIC_DATA] (L)" at bounding box center [248, 261] width 120 height 17
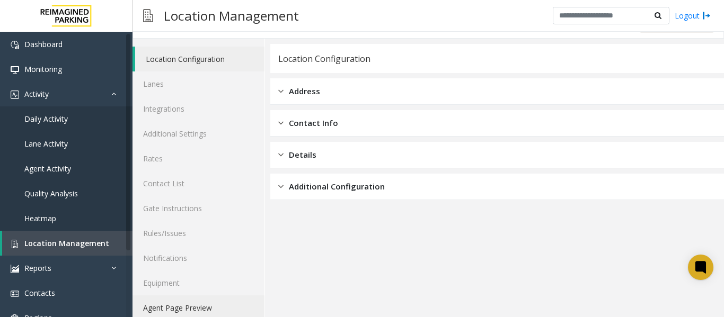
scroll to position [32, 0]
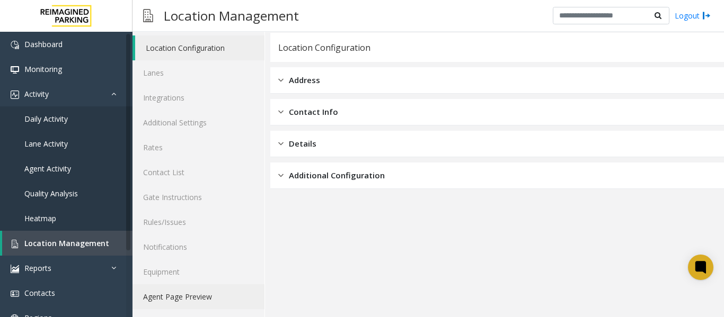
click at [182, 289] on link "Agent Page Preview" at bounding box center [198, 297] width 132 height 25
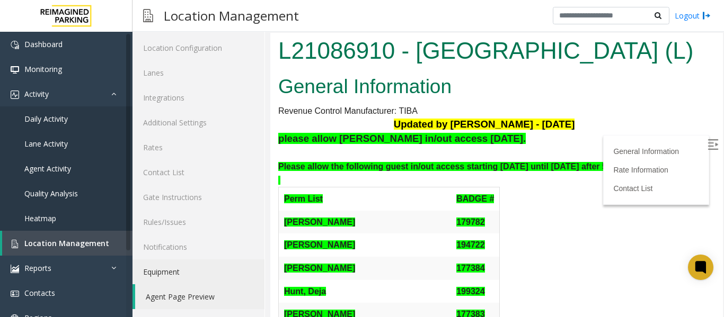
scroll to position [106, 0]
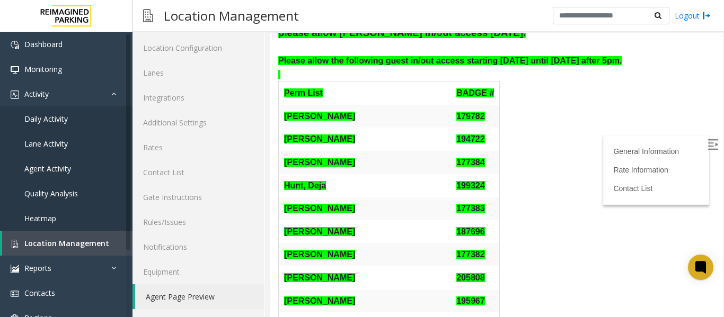
click at [706, 141] on label at bounding box center [714, 146] width 16 height 16
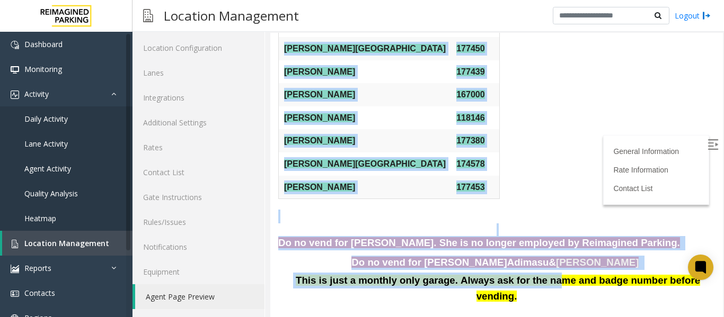
scroll to position [499, 0]
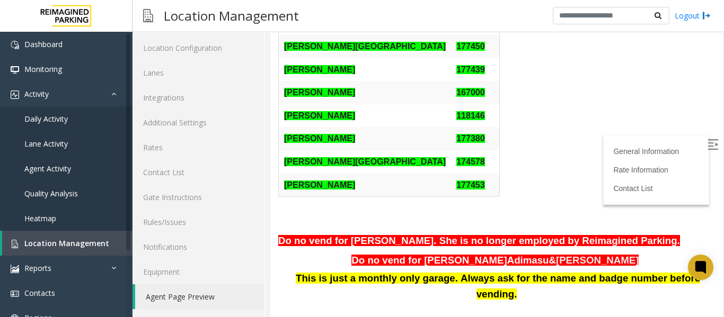
drag, startPoint x: 279, startPoint y: 56, endPoint x: 499, endPoint y: 194, distance: 259.5
click at [499, 194] on div "General Information Revenue Control Manufacturer: TIBA Updated by [PERSON_NAME]…" at bounding box center [496, 9] width 452 height 874
click at [467, 237] on div "General Information Revenue Control Manufacturer: TIBA Updated by [PERSON_NAME]…" at bounding box center [496, 9] width 452 height 874
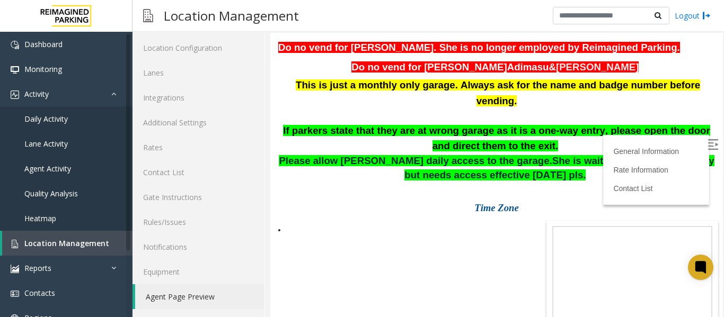
scroll to position [711, 0]
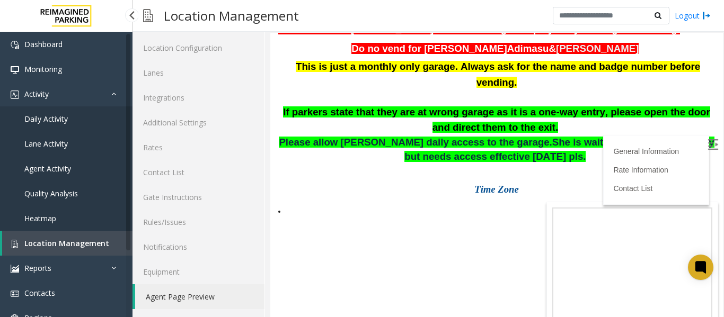
click at [87, 244] on span "Location Management" at bounding box center [66, 243] width 85 height 10
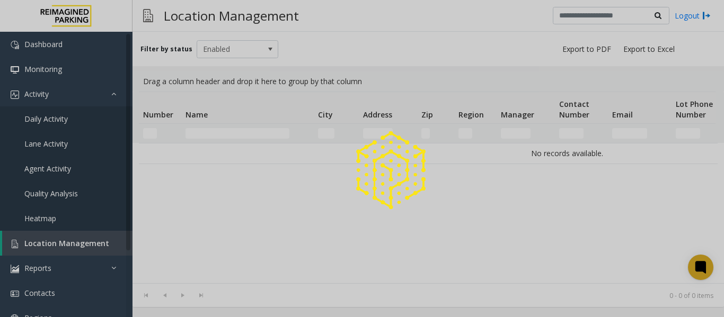
click at [203, 129] on div at bounding box center [362, 158] width 724 height 317
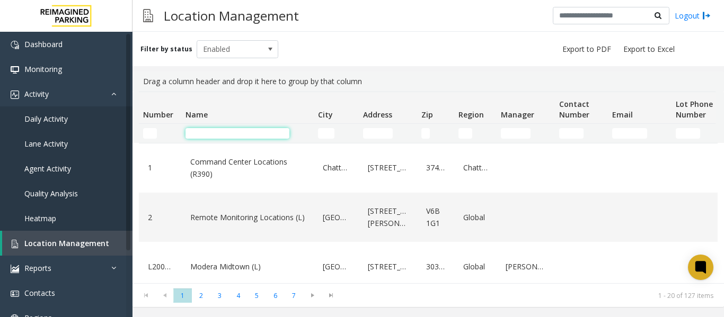
click at [202, 129] on input "Name Filter" at bounding box center [237, 133] width 104 height 11
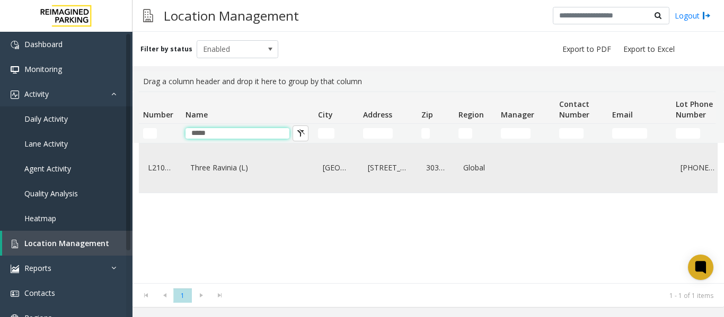
type input "*****"
click at [206, 171] on link "Three Ravinia (L)" at bounding box center [248, 167] width 120 height 17
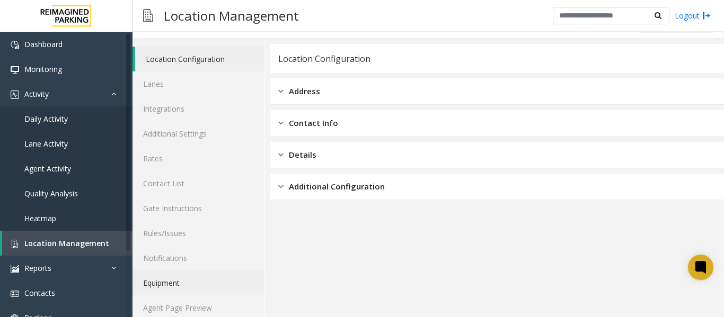
scroll to position [32, 0]
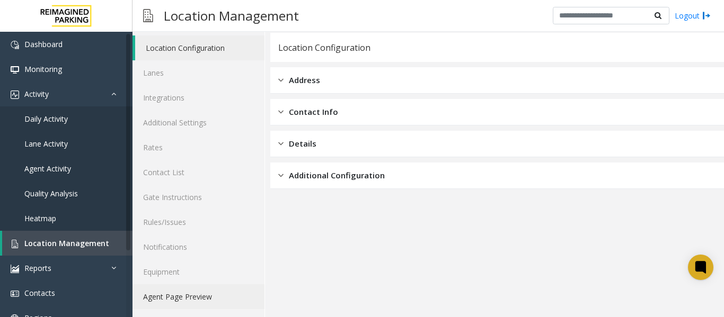
click at [181, 296] on link "Agent Page Preview" at bounding box center [198, 297] width 132 height 25
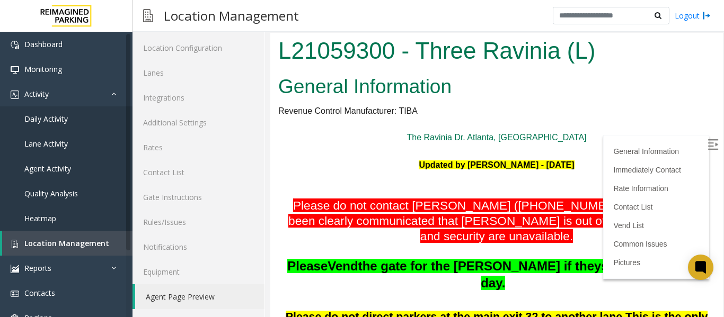
scroll to position [53, 0]
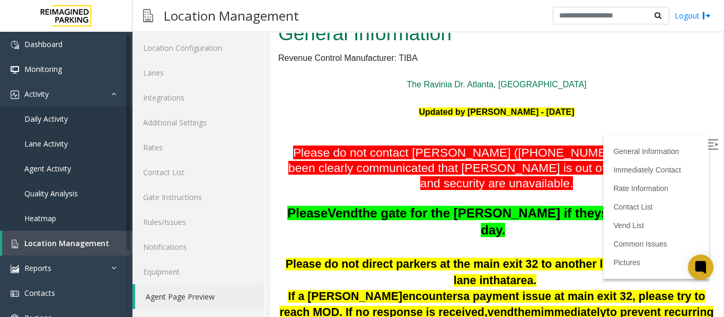
click at [707, 144] on img at bounding box center [712, 144] width 11 height 11
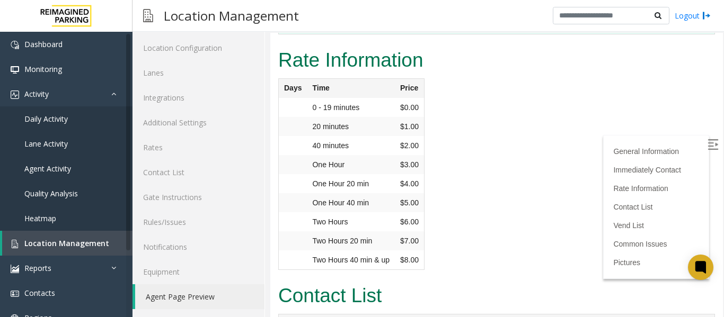
scroll to position [2437, 0]
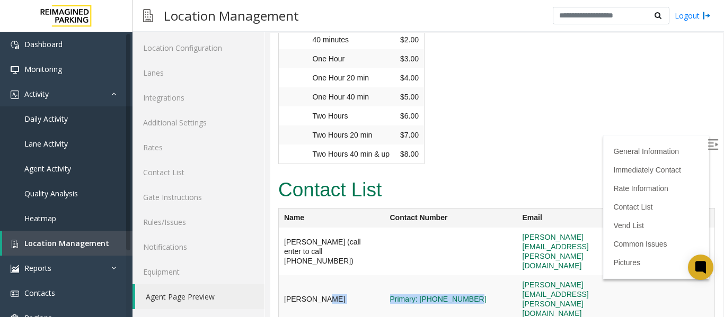
drag, startPoint x: 468, startPoint y: 125, endPoint x: 352, endPoint y: 125, distance: 115.5
click at [352, 276] on tr "[PERSON_NAME] Primary: [PHONE_NUMBER] [EMAIL_ADDRESS][PERSON_NAME][DOMAIN_NAME]" at bounding box center [497, 300] width 436 height 48
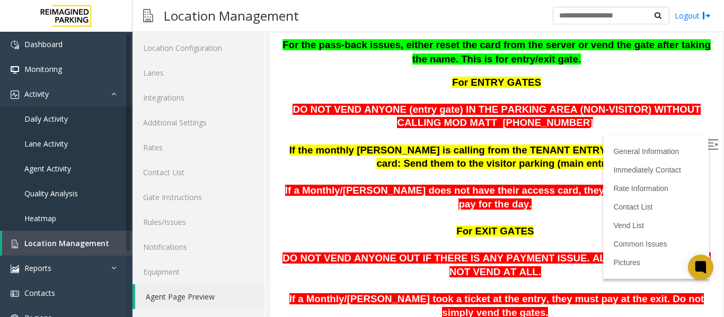
scroll to position [424, 0]
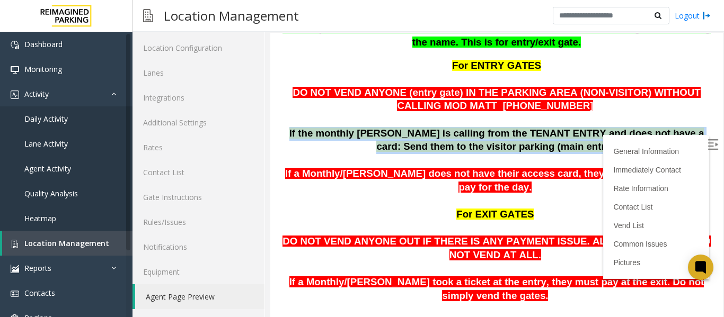
drag, startPoint x: 552, startPoint y: 134, endPoint x: 275, endPoint y: 116, distance: 277.1
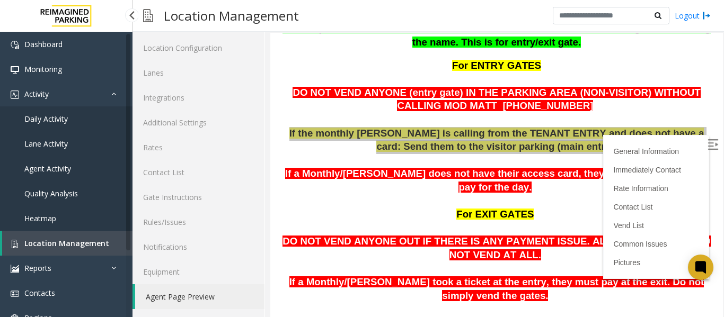
click at [69, 243] on span "Location Management" at bounding box center [66, 243] width 85 height 10
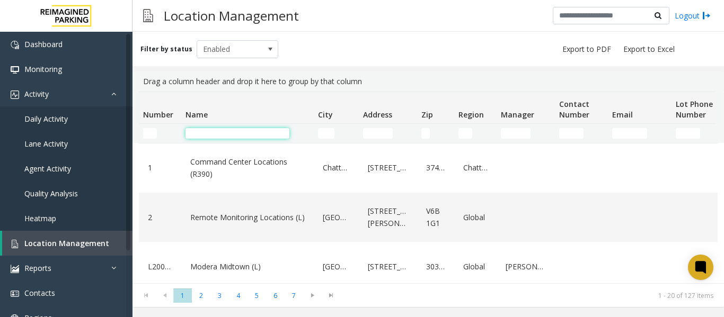
click at [209, 136] on input "Name Filter" at bounding box center [237, 133] width 104 height 11
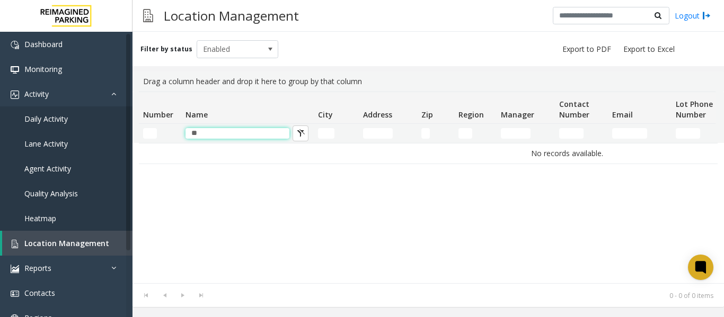
type input "*"
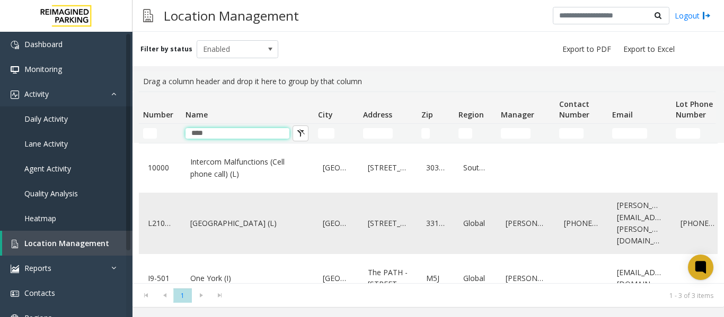
scroll to position [29, 0]
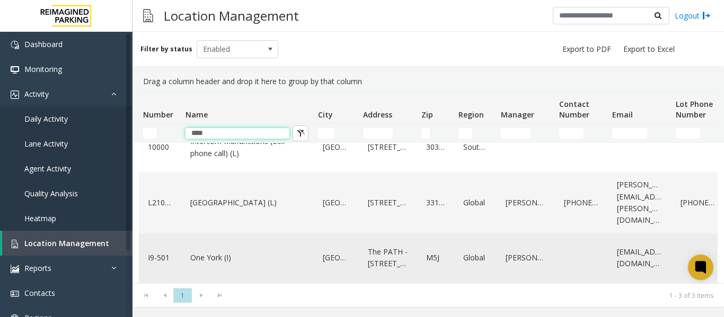
type input "***"
click at [219, 253] on link "One York (I)" at bounding box center [248, 258] width 120 height 17
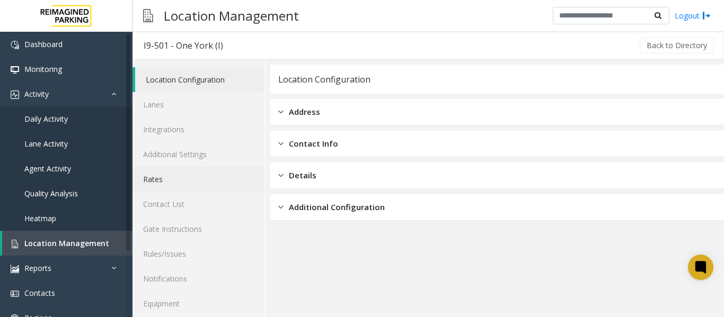
click at [180, 182] on link "Rates" at bounding box center [198, 179] width 132 height 25
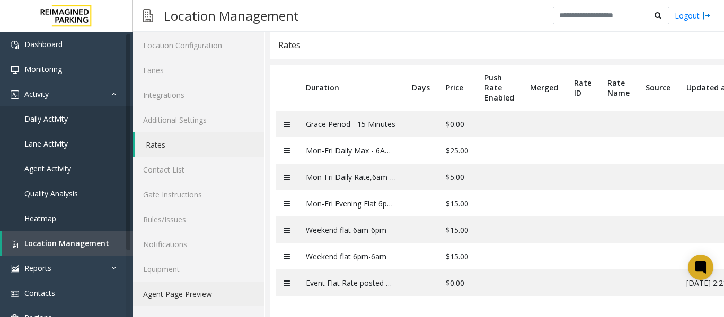
click at [200, 282] on link "Agent Page Preview" at bounding box center [198, 294] width 132 height 25
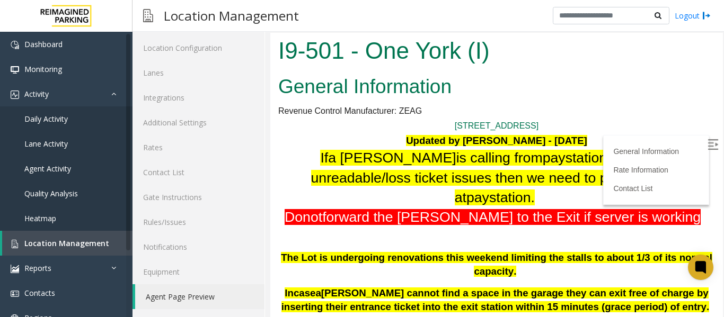
click at [706, 143] on label at bounding box center [714, 146] width 16 height 16
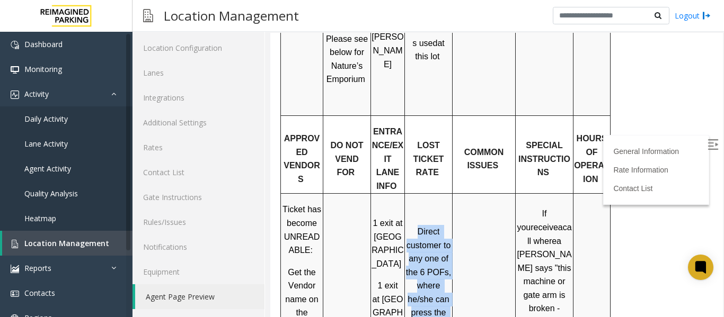
scroll to position [1513, 0]
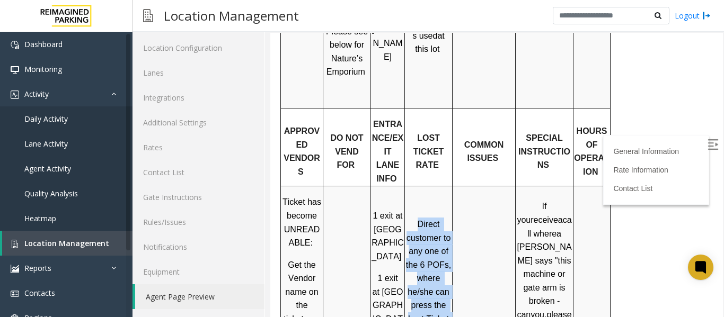
drag, startPoint x: 413, startPoint y: 88, endPoint x: 452, endPoint y: 291, distance: 206.6
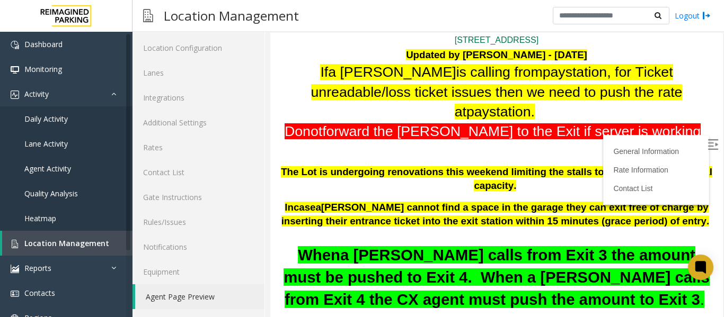
scroll to position [83, 0]
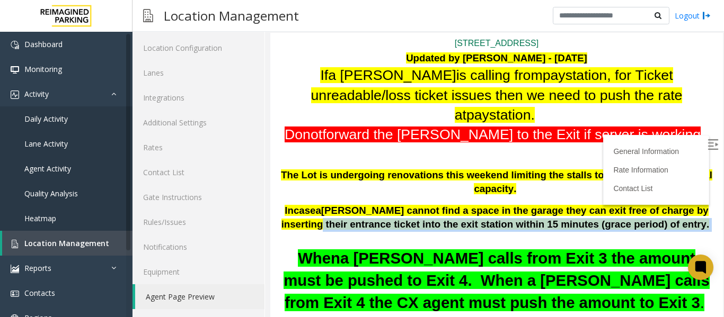
drag, startPoint x: 313, startPoint y: 193, endPoint x: 620, endPoint y: 201, distance: 307.4
click at [620, 201] on h1 "[STREET_ADDRESS] Updated by [PERSON_NAME] - [DATE] If a [PERSON_NAME] is callin…" at bounding box center [496, 200] width 437 height 327
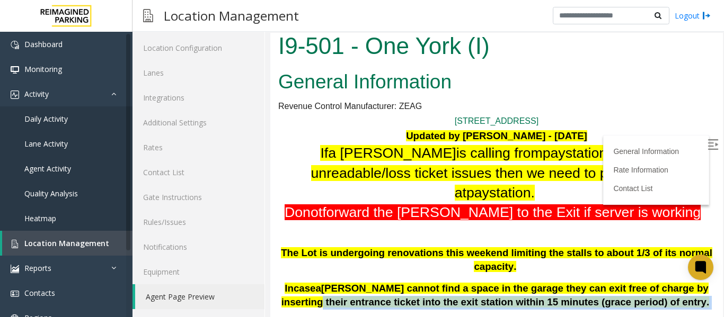
scroll to position [0, 0]
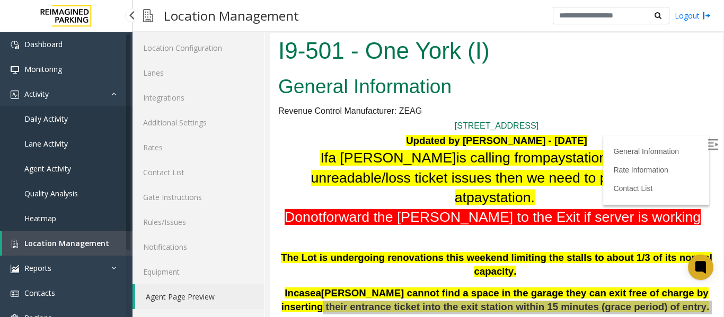
click at [90, 241] on span "Location Management" at bounding box center [66, 243] width 85 height 10
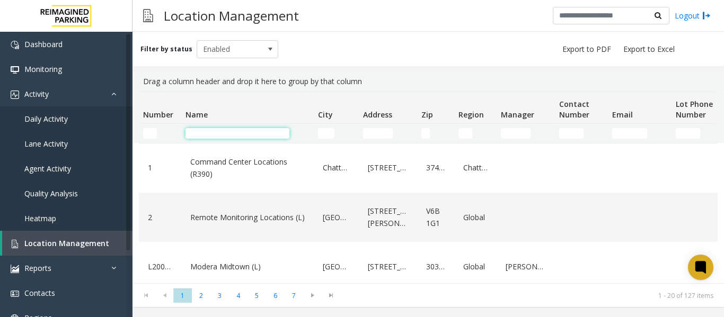
click at [210, 131] on input "Name Filter" at bounding box center [237, 133] width 104 height 11
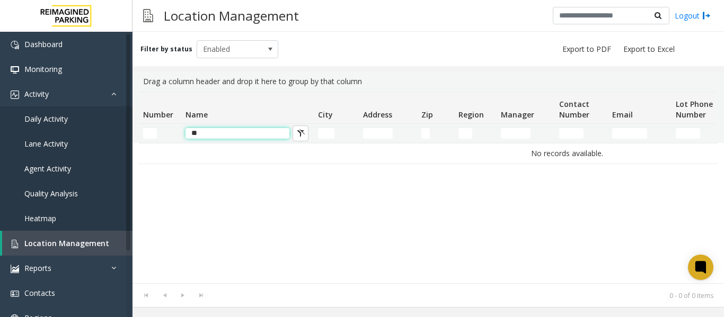
type input "*"
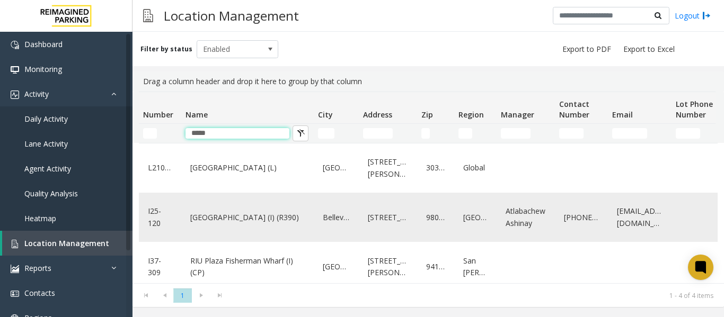
type input "*****"
click at [216, 220] on link "[GEOGRAPHIC_DATA] (I) (R390)" at bounding box center [248, 217] width 120 height 17
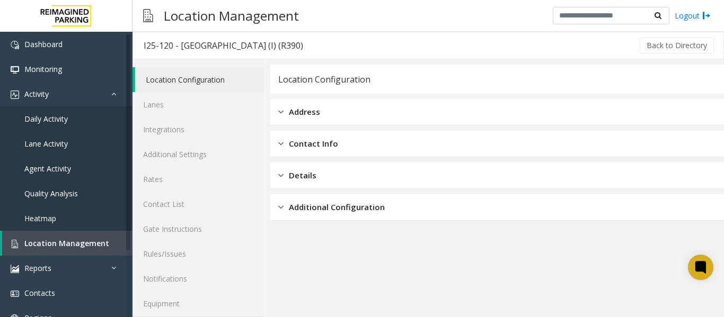
scroll to position [32, 0]
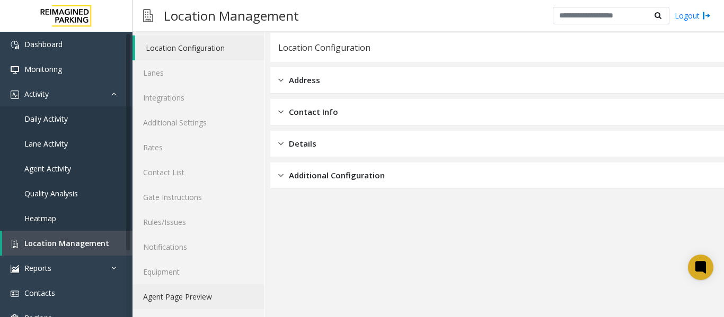
click at [175, 298] on link "Agent Page Preview" at bounding box center [198, 297] width 132 height 25
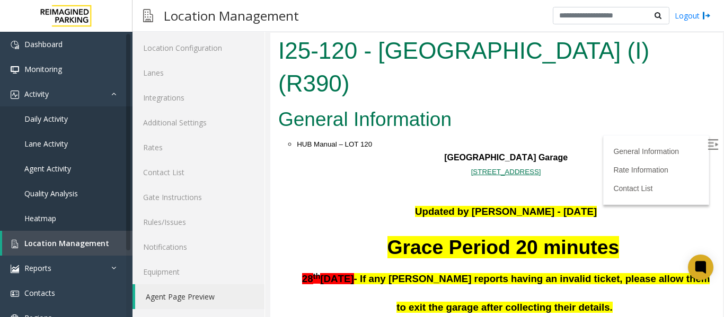
scroll to position [159, 0]
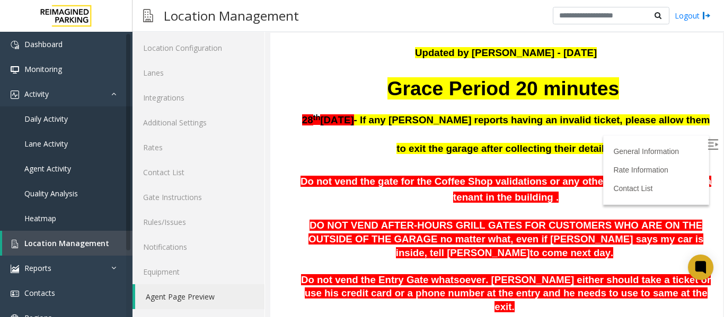
click at [707, 147] on img at bounding box center [712, 144] width 11 height 11
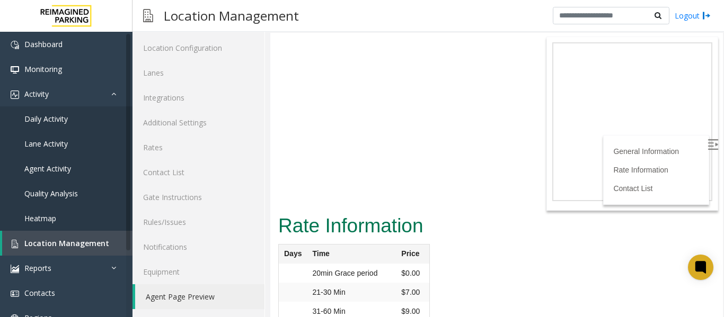
scroll to position [2719, 0]
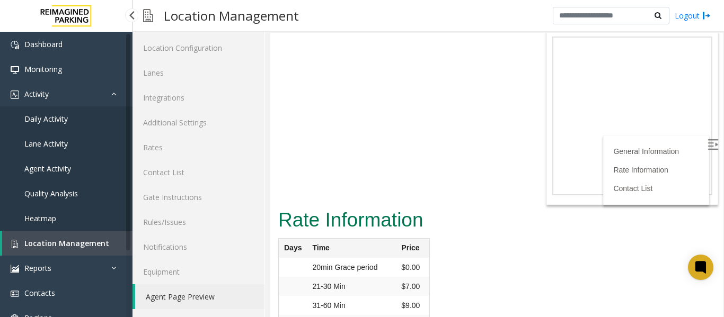
click at [84, 244] on span "Location Management" at bounding box center [66, 243] width 85 height 10
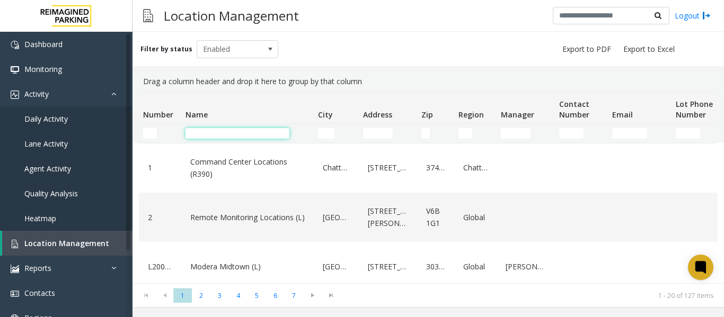
click at [234, 131] on input "Name Filter" at bounding box center [237, 133] width 104 height 11
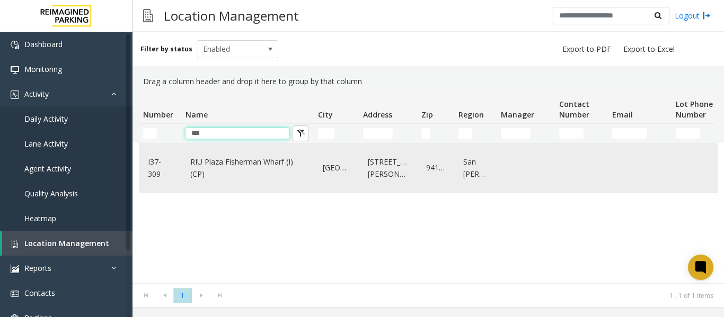
type input "***"
click at [228, 178] on link "RIU Plaza Fisherman Wharf (I) (CP)" at bounding box center [248, 168] width 120 height 29
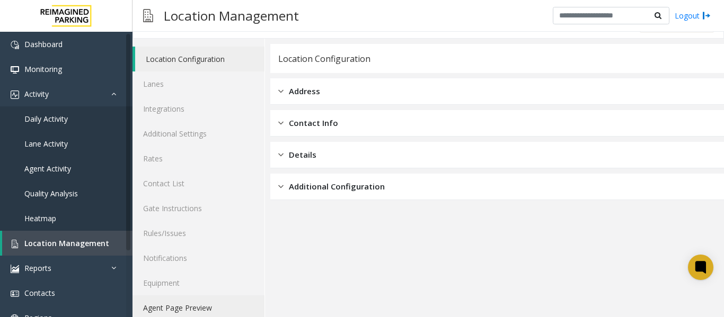
scroll to position [32, 0]
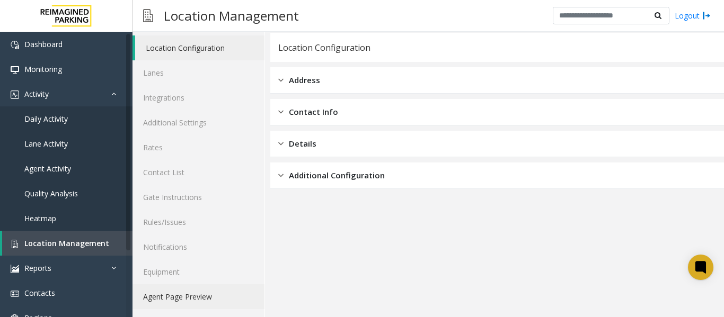
click at [188, 298] on link "Agent Page Preview" at bounding box center [198, 297] width 132 height 25
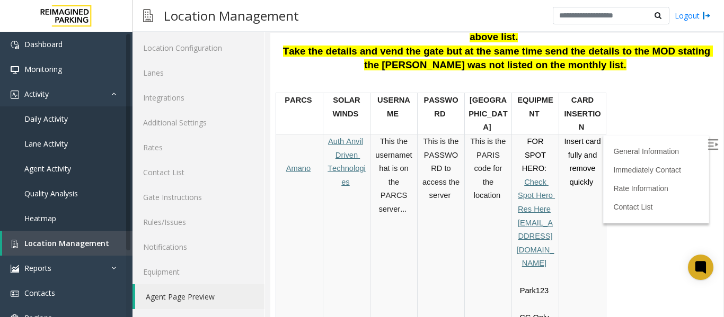
scroll to position [265, 0]
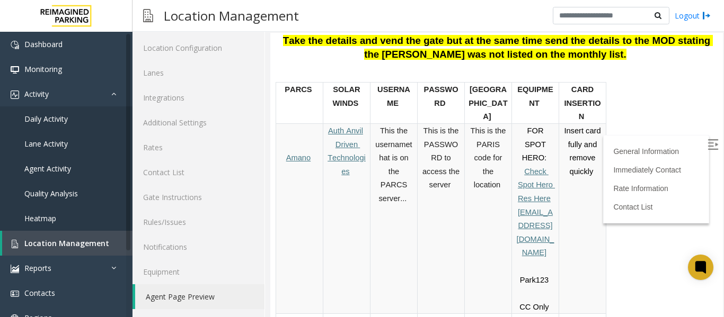
click at [707, 146] on img at bounding box center [712, 144] width 11 height 11
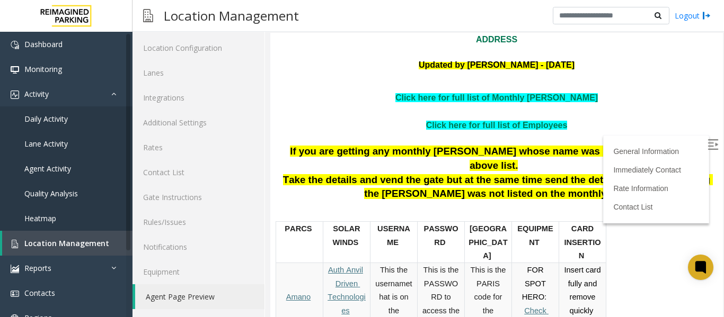
scroll to position [106, 0]
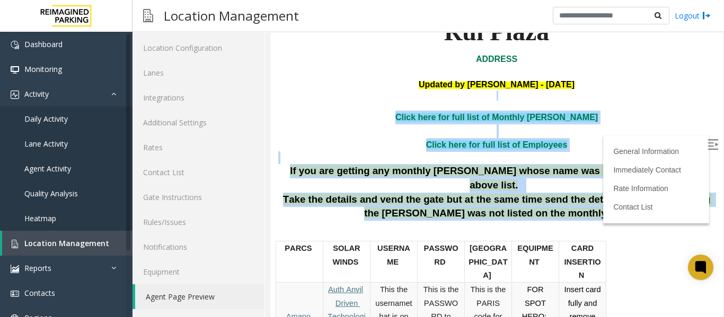
drag, startPoint x: 596, startPoint y: 236, endPoint x: 343, endPoint y: 125, distance: 276.4
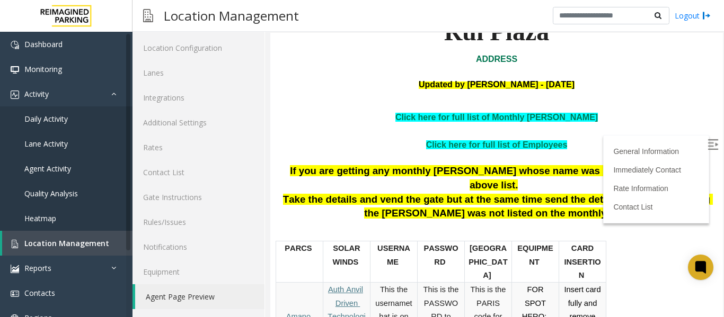
click at [617, 241] on p at bounding box center [496, 234] width 437 height 14
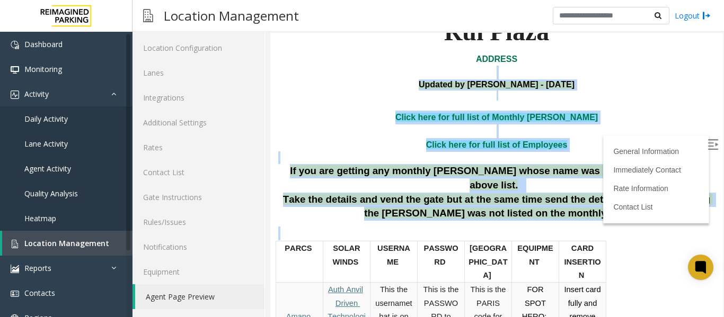
drag, startPoint x: 614, startPoint y: 242, endPoint x: 380, endPoint y: 104, distance: 271.3
click at [624, 138] on p at bounding box center [496, 132] width 437 height 14
drag, startPoint x: 528, startPoint y: 212, endPoint x: 434, endPoint y: 100, distance: 146.3
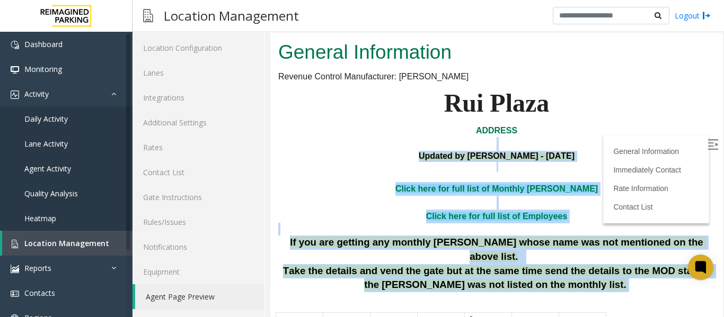
scroll to position [53, 0]
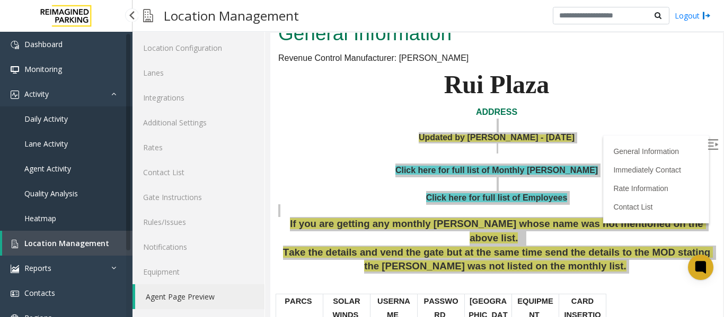
click at [50, 123] on span "Daily Activity" at bounding box center [45, 119] width 43 height 10
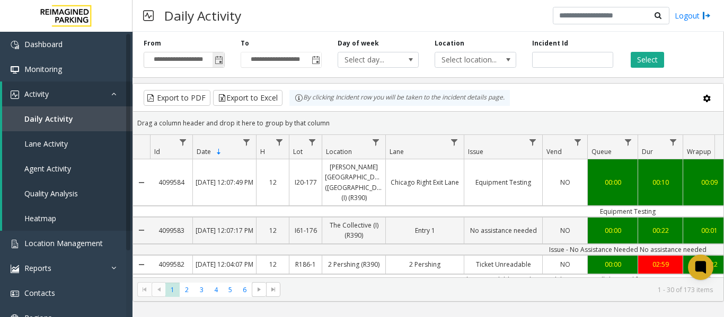
click at [216, 58] on span "Toggle popup" at bounding box center [219, 60] width 8 height 8
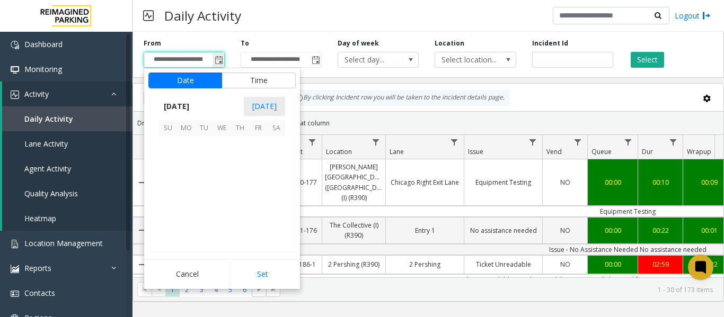
scroll to position [190291, 0]
